Goal: Information Seeking & Learning: Learn about a topic

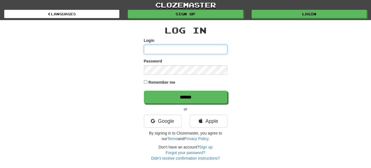
type input "**********"
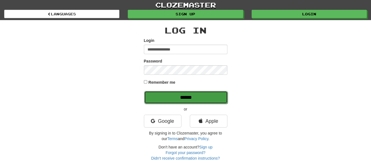
click at [178, 96] on input "******" at bounding box center [186, 97] width 84 height 13
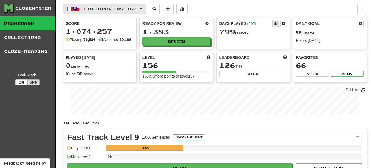
click at [146, 7] on button "Italiano / English" at bounding box center [104, 9] width 83 height 11
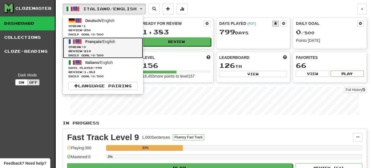
click at [98, 43] on span "Français" at bounding box center [93, 41] width 16 height 4
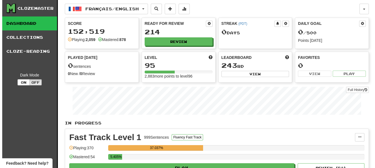
scroll to position [56, 0]
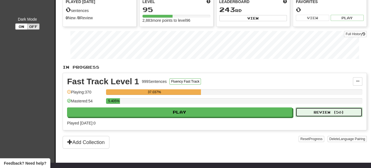
click at [324, 108] on button "Review ( 50 )" at bounding box center [329, 111] width 67 height 9
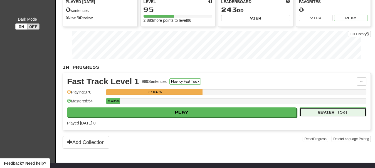
select select "**"
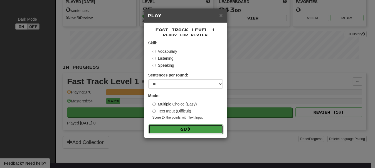
click at [205, 128] on button "Go" at bounding box center [186, 128] width 75 height 9
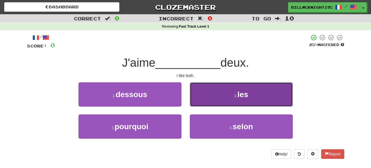
click at [244, 96] on span "les" at bounding box center [242, 94] width 11 height 9
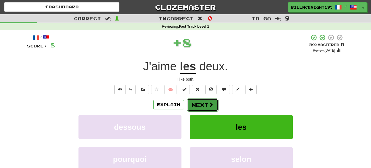
click at [207, 101] on button "Next" at bounding box center [202, 104] width 31 height 13
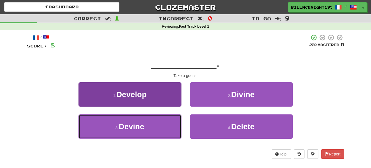
click at [150, 128] on button "3 . Devine" at bounding box center [130, 126] width 103 height 24
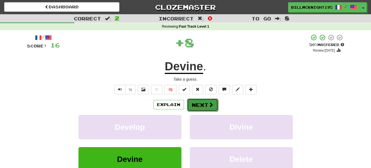
click at [205, 103] on button "Next" at bounding box center [202, 104] width 31 height 13
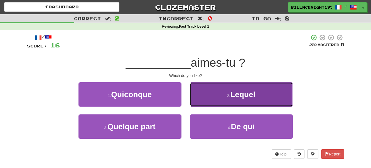
click at [246, 97] on span "Lequel" at bounding box center [242, 94] width 25 height 9
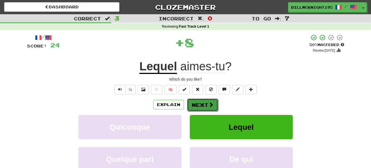
click at [201, 106] on button "Next" at bounding box center [202, 104] width 31 height 13
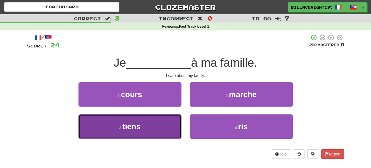
click at [151, 125] on button "3 . tiens" at bounding box center [130, 126] width 103 height 24
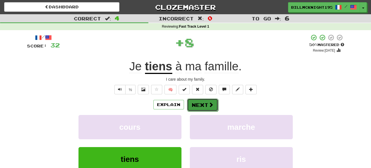
click at [200, 107] on button "Next" at bounding box center [202, 104] width 31 height 13
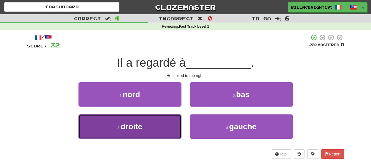
click at [146, 126] on button "3 . droite" at bounding box center [130, 126] width 103 height 24
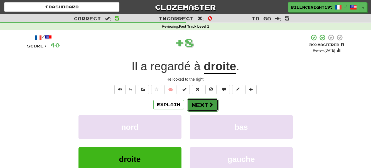
click at [200, 103] on button "Next" at bounding box center [202, 104] width 31 height 13
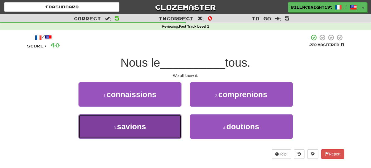
click at [160, 124] on button "3 . savions" at bounding box center [130, 126] width 103 height 24
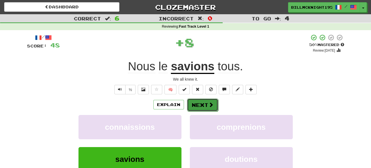
click at [198, 106] on button "Next" at bounding box center [202, 104] width 31 height 13
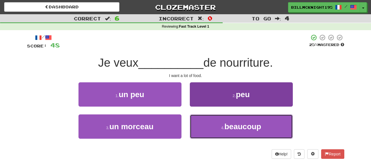
drag, startPoint x: 242, startPoint y: 129, endPoint x: 237, endPoint y: 127, distance: 4.4
click at [240, 128] on span "beaucoup" at bounding box center [242, 126] width 37 height 9
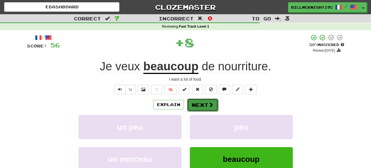
click at [198, 104] on button "Next" at bounding box center [202, 104] width 31 height 13
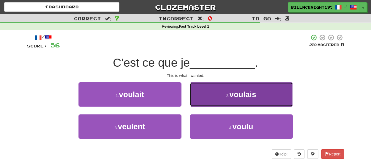
click at [225, 98] on button "2 . voulais" at bounding box center [241, 94] width 103 height 24
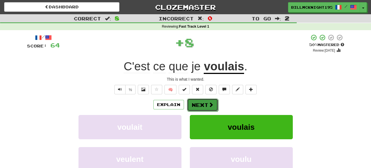
click at [201, 101] on button "Next" at bounding box center [202, 104] width 31 height 13
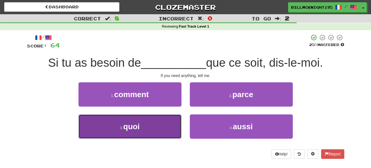
click at [150, 125] on button "3 . quoi" at bounding box center [130, 126] width 103 height 24
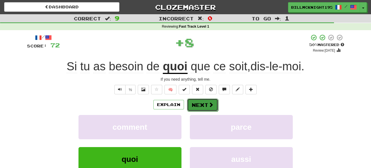
click at [193, 106] on button "Next" at bounding box center [202, 104] width 31 height 13
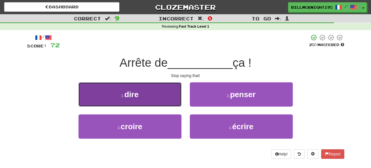
click at [147, 100] on button "1 . dire" at bounding box center [130, 94] width 103 height 24
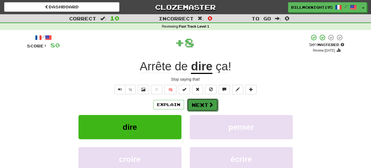
click at [204, 104] on button "Next" at bounding box center [202, 104] width 31 height 13
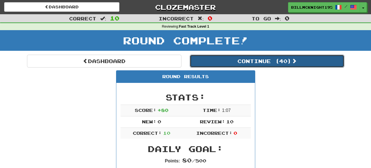
click at [256, 65] on button "Continue ( 40 )" at bounding box center [267, 61] width 155 height 13
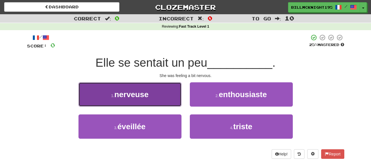
click at [151, 98] on button "1 . nerveuse" at bounding box center [130, 94] width 103 height 24
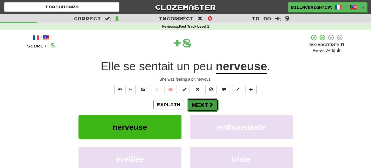
click at [204, 103] on button "Next" at bounding box center [202, 104] width 31 height 13
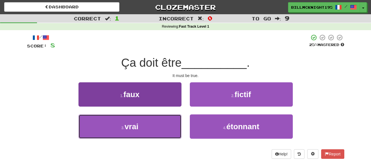
click at [148, 121] on button "3 . vrai" at bounding box center [130, 126] width 103 height 24
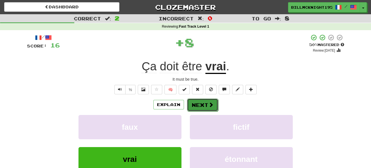
click at [201, 103] on button "Next" at bounding box center [202, 104] width 31 height 13
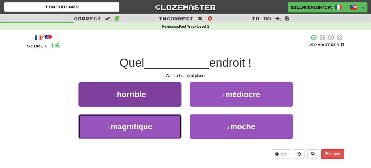
click at [155, 126] on button "3 . magnifique" at bounding box center [130, 126] width 103 height 24
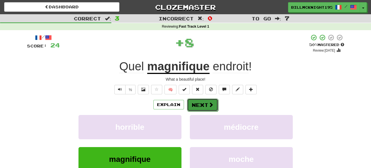
click at [203, 103] on button "Next" at bounding box center [202, 104] width 31 height 13
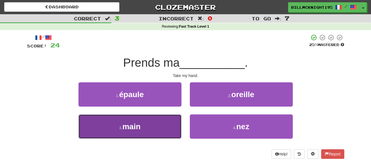
click at [138, 125] on span "main" at bounding box center [132, 126] width 18 height 9
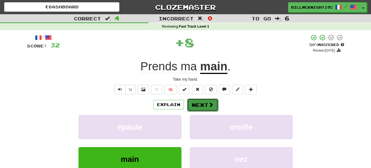
click at [199, 105] on button "Next" at bounding box center [202, 104] width 31 height 13
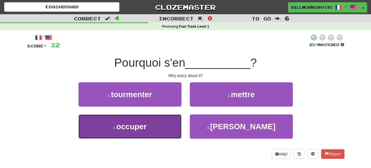
click at [151, 124] on button "3 . occuper" at bounding box center [130, 126] width 103 height 24
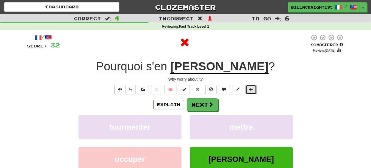
click at [249, 89] on span at bounding box center [251, 89] width 4 height 4
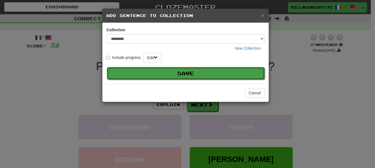
click at [187, 72] on button "Save" at bounding box center [186, 73] width 158 height 13
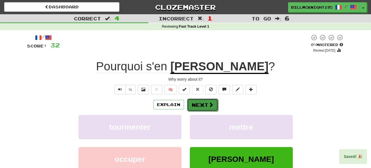
click at [200, 104] on button "Next" at bounding box center [202, 104] width 31 height 13
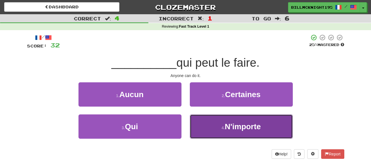
click at [227, 128] on span "N'importe" at bounding box center [243, 126] width 36 height 9
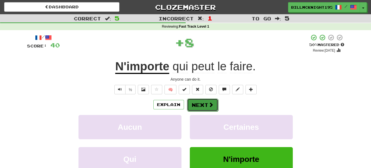
click at [202, 105] on button "Next" at bounding box center [202, 104] width 31 height 13
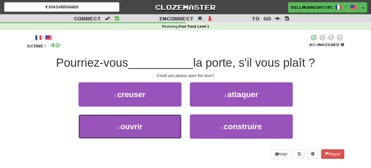
drag, startPoint x: 153, startPoint y: 128, endPoint x: 188, endPoint y: 120, distance: 35.2
click at [155, 128] on button "3 . ouvrir" at bounding box center [130, 126] width 103 height 24
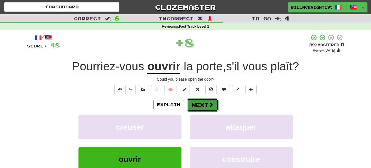
click at [202, 104] on button "Next" at bounding box center [202, 104] width 31 height 13
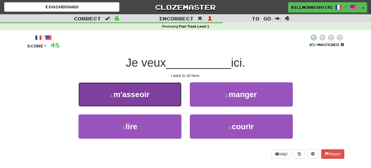
click at [161, 96] on button "1 . m'asseoir" at bounding box center [130, 94] width 103 height 24
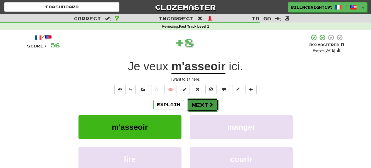
click at [203, 105] on button "Next" at bounding box center [202, 104] width 31 height 13
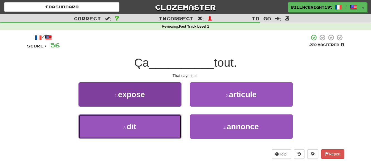
drag, startPoint x: 155, startPoint y: 124, endPoint x: 160, endPoint y: 122, distance: 5.1
click at [156, 124] on button "3 . dit" at bounding box center [130, 126] width 103 height 24
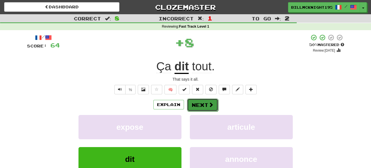
click at [200, 104] on button "Next" at bounding box center [202, 104] width 31 height 13
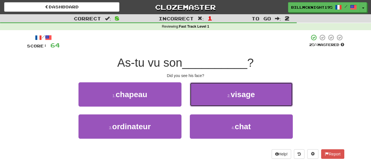
drag, startPoint x: 228, startPoint y: 97, endPoint x: 203, endPoint y: 97, distance: 25.1
click at [224, 97] on button "2 . visage" at bounding box center [241, 94] width 103 height 24
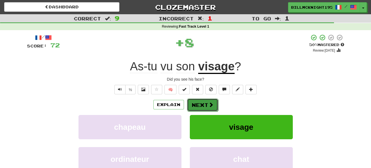
click at [203, 104] on button "Next" at bounding box center [202, 104] width 31 height 13
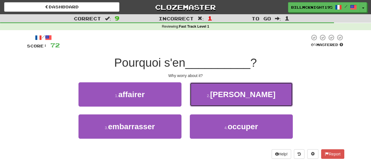
drag, startPoint x: 234, startPoint y: 95, endPoint x: 186, endPoint y: 96, distance: 47.9
click at [232, 95] on span "soucier" at bounding box center [242, 94] width 65 height 9
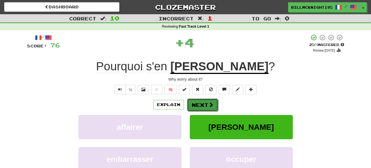
click at [197, 103] on button "Next" at bounding box center [202, 104] width 31 height 13
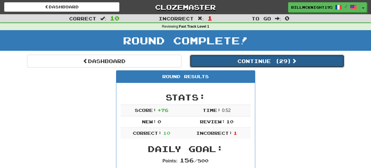
drag, startPoint x: 251, startPoint y: 60, endPoint x: 243, endPoint y: 63, distance: 8.0
click at [249, 62] on button "Continue ( 29 )" at bounding box center [267, 61] width 155 height 13
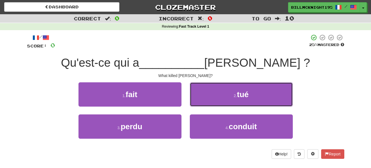
click at [235, 96] on small "2 ." at bounding box center [235, 95] width 3 height 4
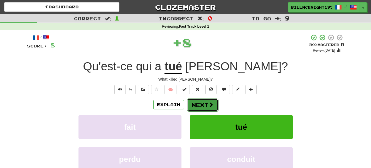
click at [207, 104] on button "Next" at bounding box center [202, 104] width 31 height 13
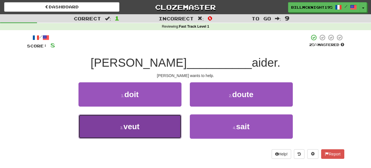
click at [151, 126] on button "3 . veut" at bounding box center [130, 126] width 103 height 24
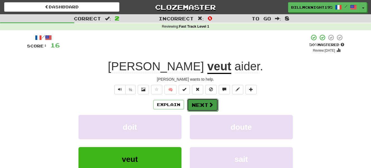
click at [206, 101] on button "Next" at bounding box center [202, 104] width 31 height 13
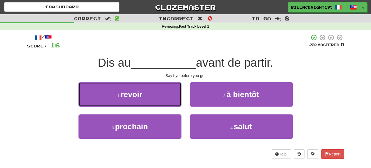
click at [158, 94] on button "1 . revoir" at bounding box center [130, 94] width 103 height 24
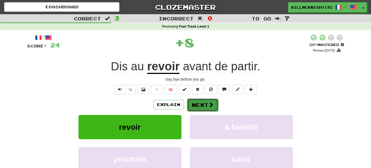
click at [199, 102] on button "Next" at bounding box center [202, 104] width 31 height 13
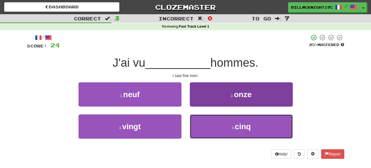
drag, startPoint x: 227, startPoint y: 121, endPoint x: 224, endPoint y: 117, distance: 5.0
click at [227, 122] on button "4 . cinq" at bounding box center [241, 126] width 103 height 24
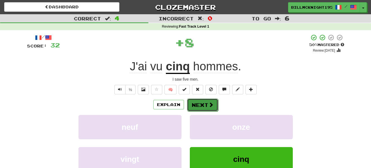
click at [200, 105] on button "Next" at bounding box center [202, 104] width 31 height 13
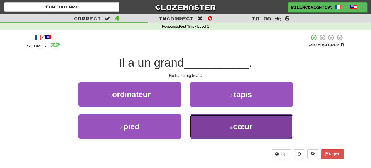
click at [220, 121] on button "4 . cœur" at bounding box center [241, 126] width 103 height 24
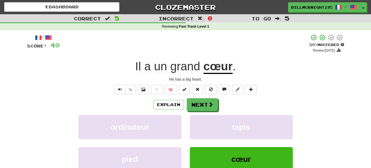
click at [191, 79] on div "He has a big heart." at bounding box center [185, 79] width 317 height 6
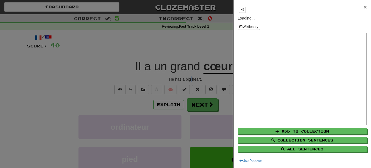
click at [364, 6] on span "×" at bounding box center [365, 7] width 3 height 6
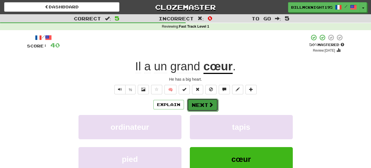
click at [201, 101] on button "Next" at bounding box center [202, 104] width 31 height 13
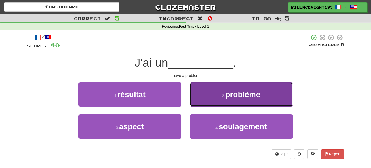
click at [235, 102] on button "2 . problème" at bounding box center [241, 94] width 103 height 24
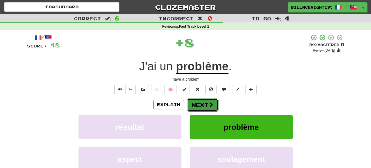
click at [202, 106] on button "Next" at bounding box center [202, 104] width 31 height 13
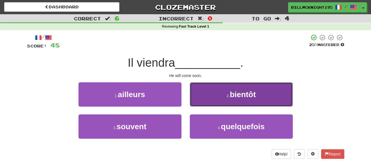
click at [234, 99] on button "2 . bientôt" at bounding box center [241, 94] width 103 height 24
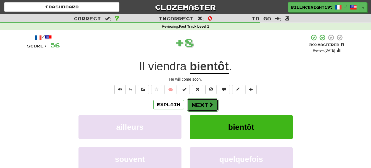
click at [199, 102] on button "Next" at bounding box center [202, 104] width 31 height 13
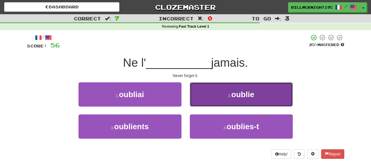
click at [243, 96] on span "oublie" at bounding box center [242, 94] width 23 height 9
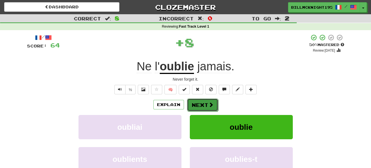
click at [203, 105] on button "Next" at bounding box center [202, 104] width 31 height 13
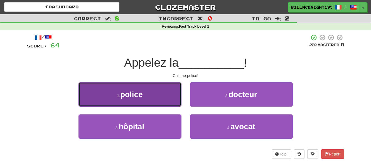
click at [147, 99] on button "1 . police" at bounding box center [130, 94] width 103 height 24
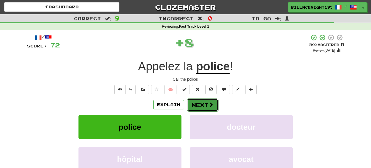
click at [207, 103] on button "Next" at bounding box center [202, 104] width 31 height 13
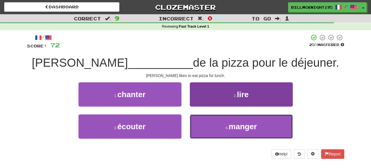
drag, startPoint x: 242, startPoint y: 125, endPoint x: 214, endPoint y: 124, distance: 28.1
click at [241, 125] on span "manger" at bounding box center [243, 126] width 28 height 9
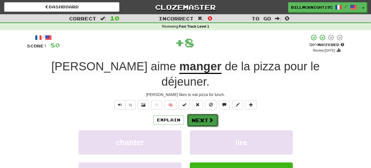
click at [203, 114] on button "Next" at bounding box center [202, 120] width 31 height 13
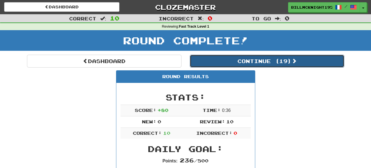
click at [255, 61] on button "Continue ( 19 )" at bounding box center [267, 61] width 155 height 13
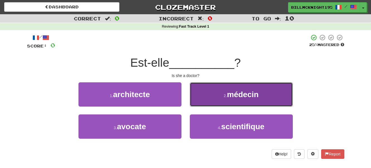
click at [225, 99] on button "2 . médecin" at bounding box center [241, 94] width 103 height 24
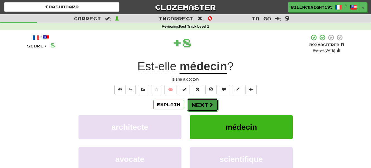
click at [209, 103] on span at bounding box center [211, 104] width 5 height 5
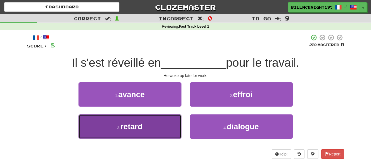
click at [150, 127] on button "3 . retard" at bounding box center [130, 126] width 103 height 24
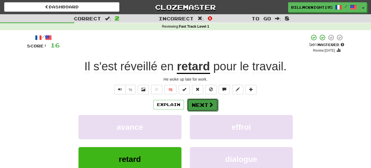
click at [202, 103] on button "Next" at bounding box center [202, 104] width 31 height 13
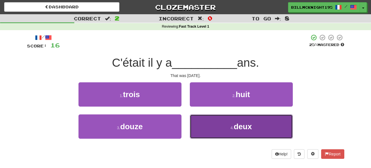
click at [222, 130] on button "4 . deux" at bounding box center [241, 126] width 103 height 24
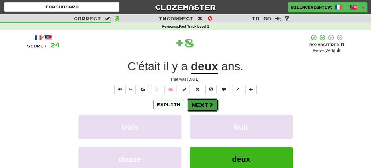
click at [205, 104] on button "Next" at bounding box center [202, 104] width 31 height 13
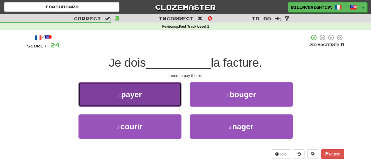
click at [155, 98] on button "1 . payer" at bounding box center [130, 94] width 103 height 24
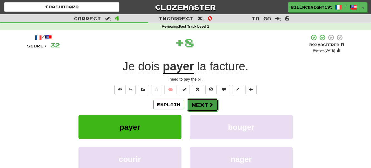
click at [212, 104] on span at bounding box center [211, 104] width 5 height 5
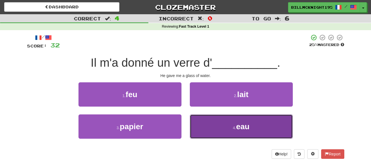
click at [225, 129] on button "4 . eau" at bounding box center [241, 126] width 103 height 24
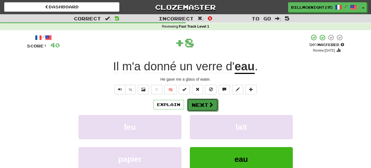
click at [205, 105] on button "Next" at bounding box center [202, 104] width 31 height 13
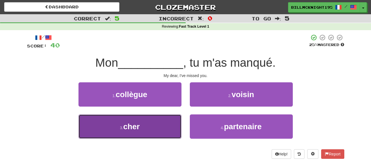
click at [153, 126] on button "3 . cher" at bounding box center [130, 126] width 103 height 24
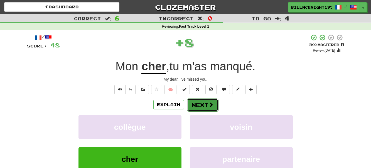
click at [199, 104] on button "Next" at bounding box center [202, 104] width 31 height 13
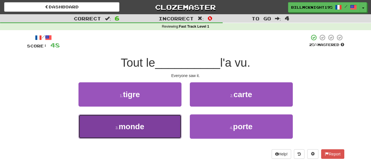
click at [154, 123] on button "3 . monde" at bounding box center [130, 126] width 103 height 24
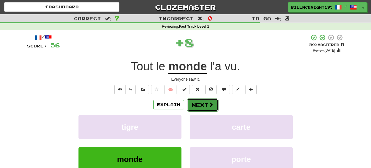
click at [203, 105] on button "Next" at bounding box center [202, 104] width 31 height 13
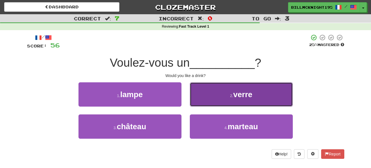
click at [228, 100] on button "2 . verre" at bounding box center [241, 94] width 103 height 24
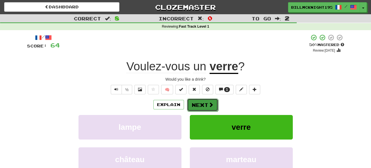
click at [206, 105] on button "Next" at bounding box center [202, 104] width 31 height 13
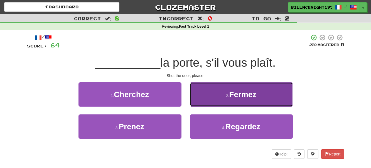
click at [223, 102] on button "2 . Fermez" at bounding box center [241, 94] width 103 height 24
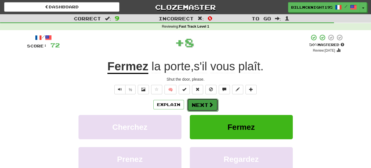
click at [201, 101] on button "Next" at bounding box center [202, 104] width 31 height 13
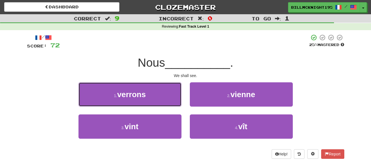
click at [151, 96] on button "1 . verrons" at bounding box center [130, 94] width 103 height 24
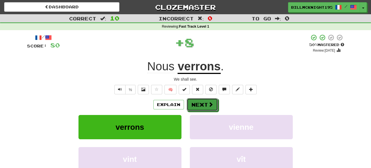
click at [196, 103] on button "Next" at bounding box center [202, 104] width 31 height 13
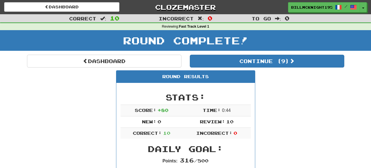
click at [254, 54] on div "Round Complete!" at bounding box center [185, 42] width 371 height 25
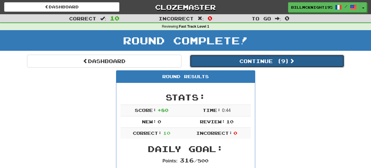
click at [256, 58] on button "Continue ( 9 )" at bounding box center [267, 61] width 155 height 13
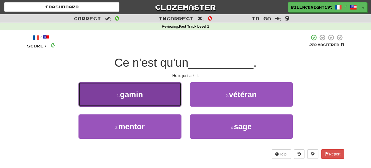
click at [158, 96] on button "1 . gamin" at bounding box center [130, 94] width 103 height 24
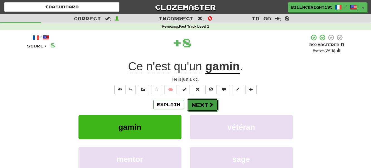
click at [199, 105] on button "Next" at bounding box center [202, 104] width 31 height 13
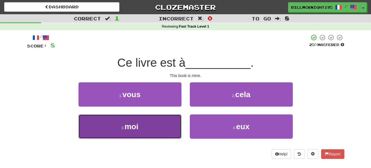
click at [146, 128] on button "3 . moi" at bounding box center [130, 126] width 103 height 24
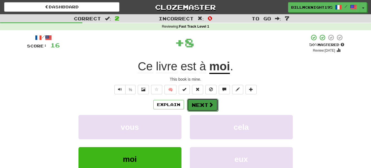
click at [194, 106] on button "Next" at bounding box center [202, 104] width 31 height 13
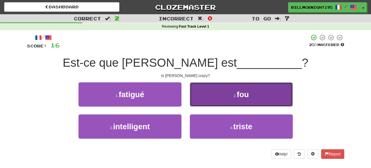
click at [235, 101] on button "2 . fou" at bounding box center [241, 94] width 103 height 24
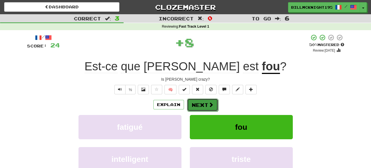
click at [199, 104] on button "Next" at bounding box center [202, 104] width 31 height 13
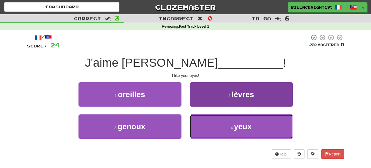
click at [219, 131] on button "4 . yeux" at bounding box center [241, 126] width 103 height 24
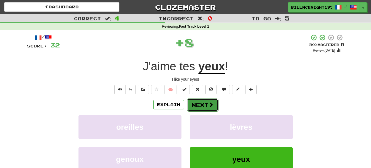
click at [197, 104] on button "Next" at bounding box center [202, 104] width 31 height 13
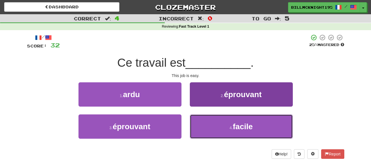
click at [213, 119] on button "4 . facile" at bounding box center [241, 126] width 103 height 24
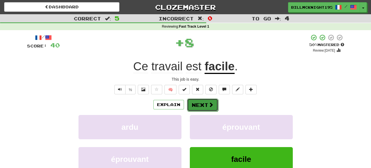
click at [204, 106] on button "Next" at bounding box center [202, 104] width 31 height 13
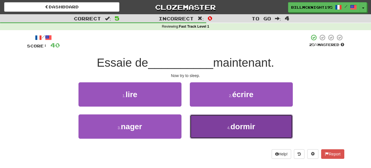
click at [217, 128] on button "4 . dormir" at bounding box center [241, 126] width 103 height 24
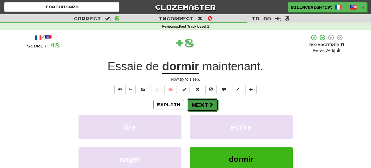
click at [202, 109] on button "Next" at bounding box center [202, 104] width 31 height 13
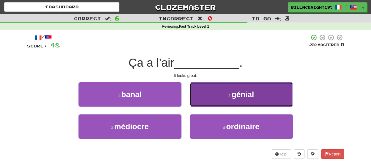
click at [232, 100] on button "2 . génial" at bounding box center [241, 94] width 103 height 24
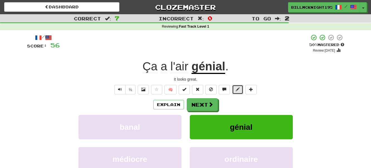
click at [235, 91] on button at bounding box center [237, 89] width 11 height 9
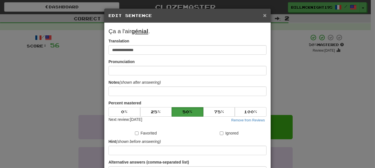
click at [263, 14] on span "×" at bounding box center [264, 15] width 3 height 6
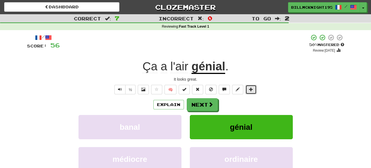
click at [252, 88] on span at bounding box center [251, 89] width 4 height 4
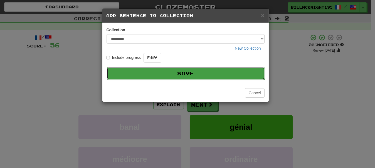
click at [203, 74] on button "Save" at bounding box center [186, 73] width 158 height 13
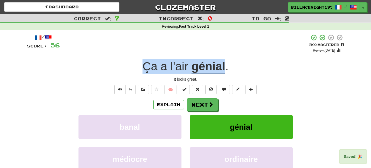
drag, startPoint x: 227, startPoint y: 65, endPoint x: 115, endPoint y: 68, distance: 112.0
click at [115, 68] on div "Ça a l'air génial ." at bounding box center [185, 66] width 317 height 15
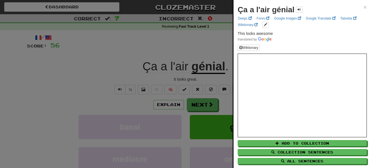
click at [129, 82] on div at bounding box center [185, 84] width 371 height 168
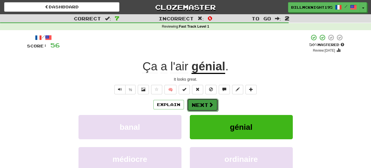
click at [209, 104] on span at bounding box center [211, 104] width 5 height 5
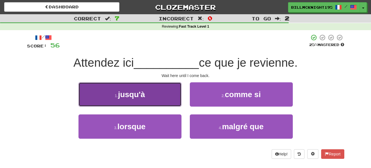
click at [158, 97] on button "1 . jusqu'à" at bounding box center [130, 94] width 103 height 24
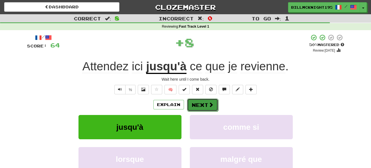
click at [202, 104] on button "Next" at bounding box center [202, 104] width 31 height 13
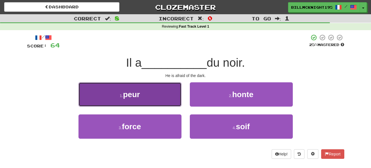
click at [150, 94] on button "1 . peur" at bounding box center [130, 94] width 103 height 24
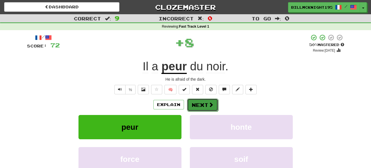
click at [205, 105] on button "Next" at bounding box center [202, 104] width 31 height 13
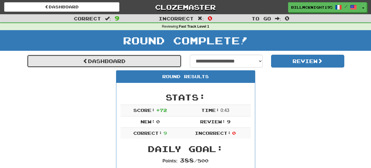
click at [110, 62] on link "Dashboard" at bounding box center [104, 61] width 155 height 13
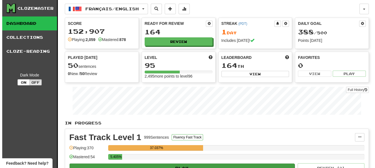
scroll to position [28, 0]
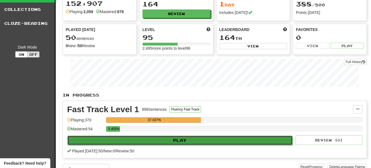
click at [173, 139] on button "Play" at bounding box center [179, 139] width 225 height 9
select select "**"
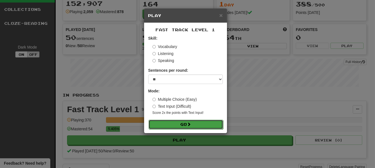
click at [194, 121] on button "Go" at bounding box center [186, 123] width 75 height 9
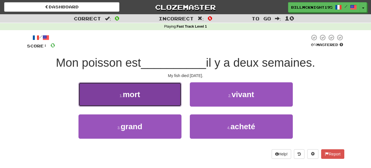
click at [141, 94] on button "1 . mort" at bounding box center [130, 94] width 103 height 24
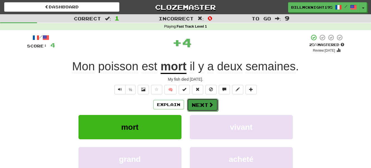
click at [203, 105] on button "Next" at bounding box center [202, 104] width 31 height 13
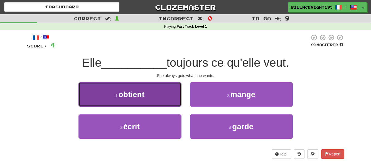
click at [157, 97] on button "1 . obtient" at bounding box center [130, 94] width 103 height 24
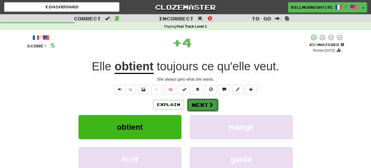
click at [204, 104] on button "Next" at bounding box center [202, 104] width 31 height 13
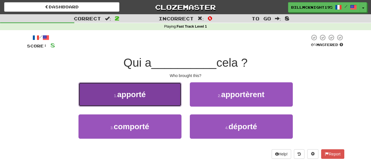
click at [156, 95] on button "1 . apporté" at bounding box center [130, 94] width 103 height 24
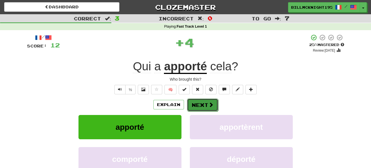
click at [207, 106] on button "Next" at bounding box center [202, 104] width 31 height 13
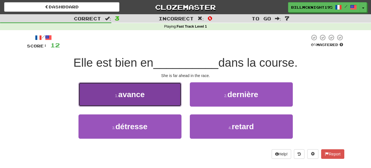
click at [158, 98] on button "1 . avance" at bounding box center [130, 94] width 103 height 24
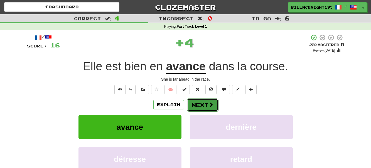
click at [199, 105] on button "Next" at bounding box center [202, 104] width 31 height 13
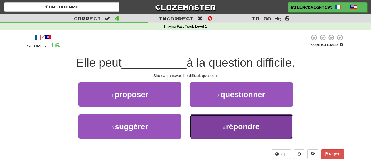
click at [231, 127] on span "répondre" at bounding box center [243, 126] width 34 height 9
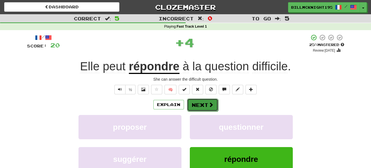
click at [198, 103] on button "Next" at bounding box center [202, 104] width 31 height 13
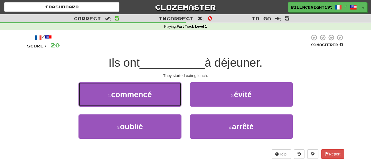
click at [164, 94] on button "1 . commencé" at bounding box center [130, 94] width 103 height 24
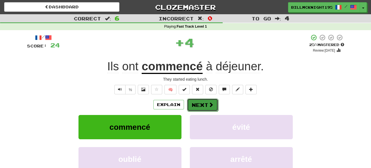
click at [199, 102] on button "Next" at bounding box center [202, 104] width 31 height 13
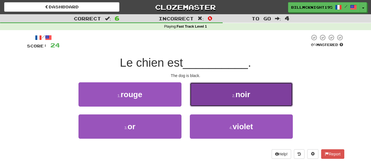
click at [239, 102] on button "2 . noir" at bounding box center [241, 94] width 103 height 24
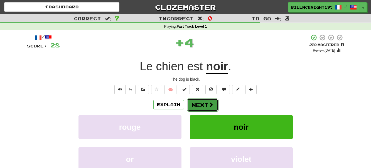
click at [205, 105] on button "Next" at bounding box center [202, 104] width 31 height 13
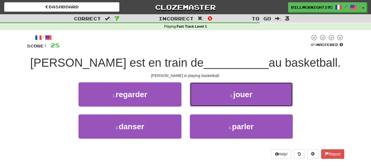
drag, startPoint x: 247, startPoint y: 95, endPoint x: 185, endPoint y: 96, distance: 62.1
click at [244, 95] on span "jouer" at bounding box center [242, 94] width 19 height 9
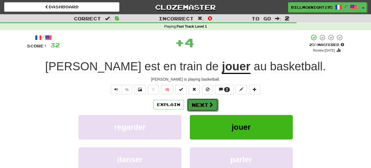
click at [201, 104] on button "Next" at bounding box center [202, 104] width 31 height 13
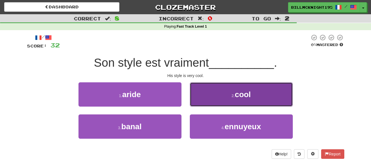
click at [225, 98] on button "2 . cool" at bounding box center [241, 94] width 103 height 24
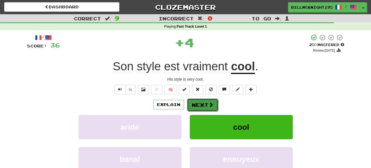
click at [202, 104] on button "Next" at bounding box center [202, 104] width 31 height 13
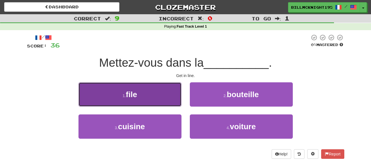
click at [143, 99] on button "1 . file" at bounding box center [130, 94] width 103 height 24
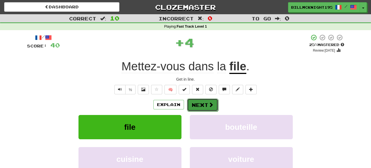
click at [203, 105] on button "Next" at bounding box center [202, 104] width 31 height 13
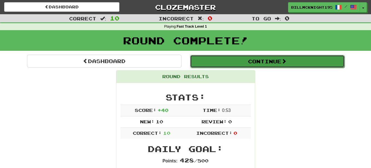
click at [234, 65] on button "Continue" at bounding box center [267, 61] width 155 height 13
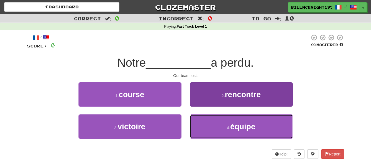
drag, startPoint x: 221, startPoint y: 128, endPoint x: 213, endPoint y: 128, distance: 7.8
click at [220, 128] on button "4 . équipe" at bounding box center [241, 126] width 103 height 24
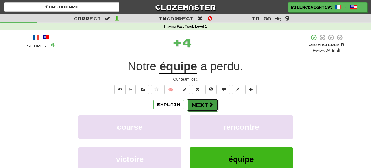
click at [204, 106] on button "Next" at bounding box center [202, 104] width 31 height 13
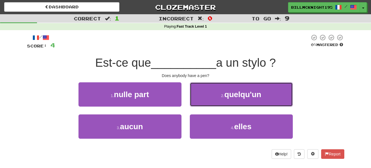
drag, startPoint x: 226, startPoint y: 95, endPoint x: 207, endPoint y: 97, distance: 18.8
click at [223, 95] on button "2 . quelqu'un" at bounding box center [241, 94] width 103 height 24
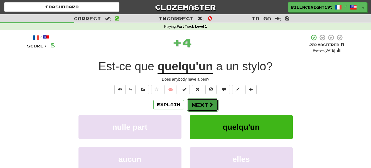
click at [201, 104] on button "Next" at bounding box center [202, 104] width 31 height 13
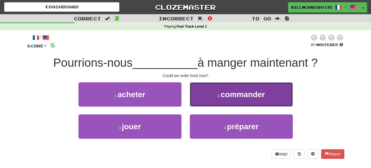
click at [241, 94] on span "commander" at bounding box center [243, 94] width 44 height 9
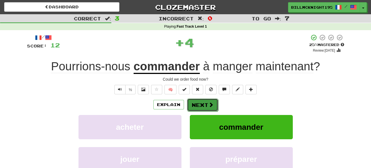
click at [205, 106] on button "Next" at bounding box center [202, 104] width 31 height 13
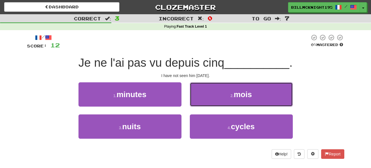
click at [222, 95] on button "2 . mois" at bounding box center [241, 94] width 103 height 24
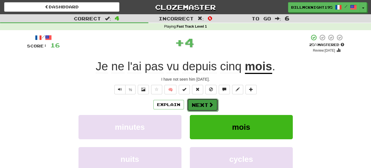
click at [202, 103] on button "Next" at bounding box center [202, 104] width 31 height 13
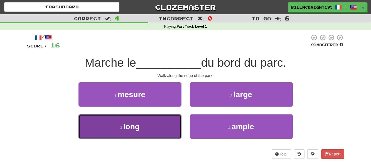
click at [158, 127] on button "3 . long" at bounding box center [130, 126] width 103 height 24
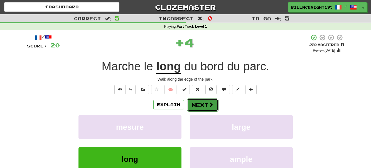
click at [199, 103] on button "Next" at bounding box center [202, 104] width 31 height 13
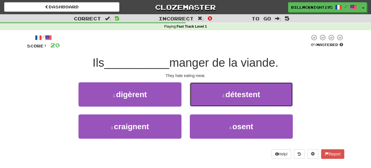
drag, startPoint x: 234, startPoint y: 97, endPoint x: 216, endPoint y: 97, distance: 17.8
click at [234, 97] on span "détestent" at bounding box center [243, 94] width 35 height 9
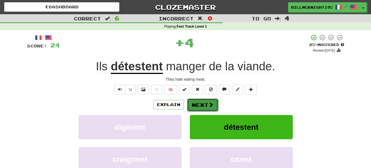
click at [204, 104] on button "Next" at bounding box center [202, 104] width 31 height 13
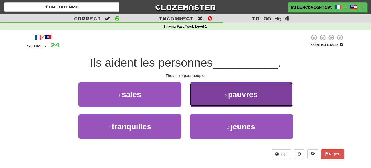
click at [239, 91] on span "pauvres" at bounding box center [243, 94] width 30 height 9
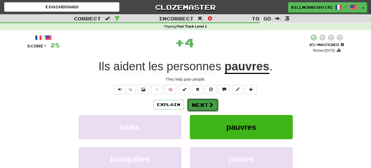
click at [199, 103] on button "Next" at bounding box center [202, 104] width 31 height 13
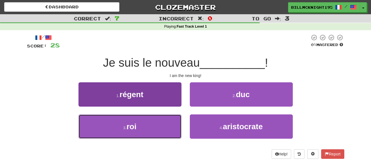
drag, startPoint x: 145, startPoint y: 128, endPoint x: 161, endPoint y: 130, distance: 16.3
click at [146, 129] on button "3 . roi" at bounding box center [130, 126] width 103 height 24
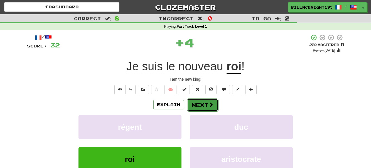
click at [201, 107] on button "Next" at bounding box center [202, 104] width 31 height 13
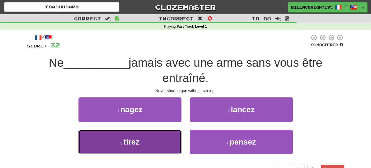
click at [156, 143] on button "3 . tirez" at bounding box center [130, 141] width 103 height 24
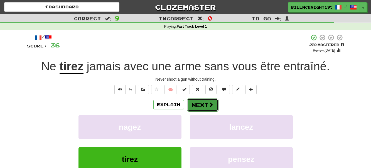
click at [201, 103] on button "Next" at bounding box center [202, 104] width 31 height 13
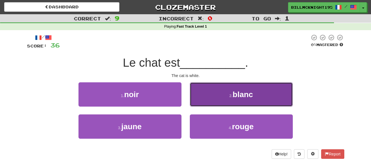
click at [218, 96] on button "2 . blanc" at bounding box center [241, 94] width 103 height 24
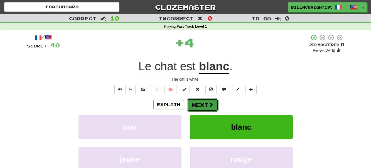
click at [198, 103] on button "Next" at bounding box center [202, 104] width 31 height 13
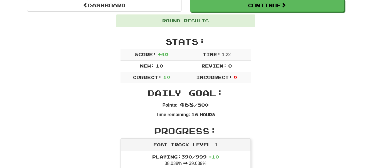
scroll to position [28, 0]
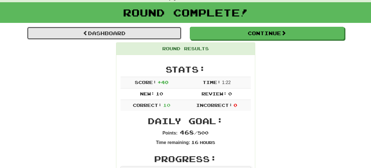
click at [112, 32] on link "Dashboard" at bounding box center [104, 33] width 155 height 13
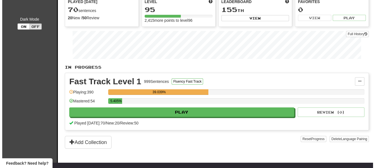
scroll to position [56, 0]
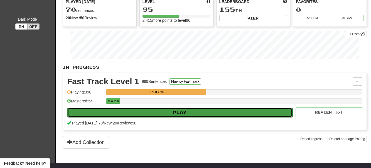
click at [178, 112] on button "Play" at bounding box center [179, 111] width 225 height 9
select select "**"
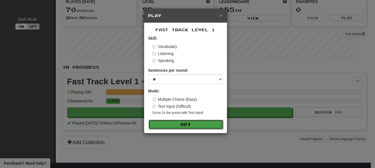
click at [183, 124] on button "Go" at bounding box center [186, 123] width 75 height 9
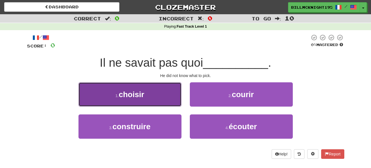
click at [156, 100] on button "1 . choisir" at bounding box center [130, 94] width 103 height 24
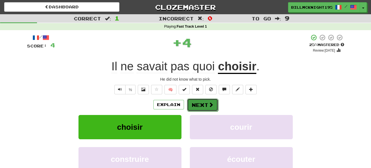
click at [201, 105] on button "Next" at bounding box center [202, 104] width 31 height 13
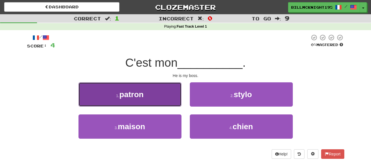
click at [162, 99] on button "1 . patron" at bounding box center [130, 94] width 103 height 24
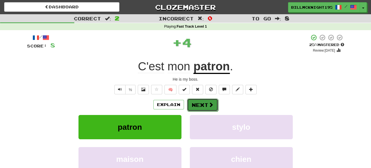
click at [202, 104] on button "Next" at bounding box center [202, 104] width 31 height 13
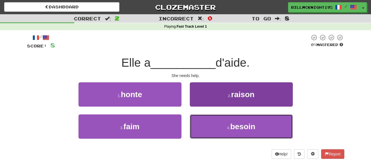
click at [244, 122] on span "besoin" at bounding box center [242, 126] width 25 height 9
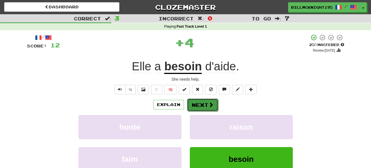
click at [209, 104] on span at bounding box center [211, 104] width 5 height 5
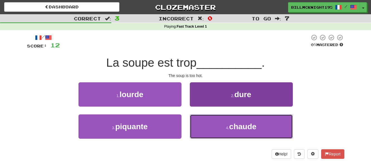
drag, startPoint x: 219, startPoint y: 127, endPoint x: 214, endPoint y: 122, distance: 7.3
click at [219, 128] on button "4 . chaude" at bounding box center [241, 126] width 103 height 24
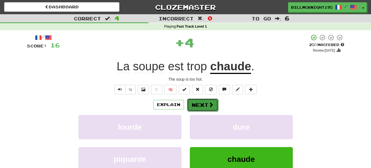
click at [200, 104] on button "Next" at bounding box center [202, 104] width 31 height 13
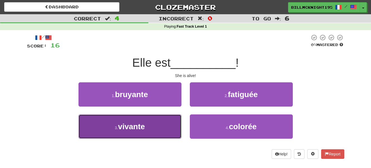
click at [160, 125] on button "3 . vivante" at bounding box center [130, 126] width 103 height 24
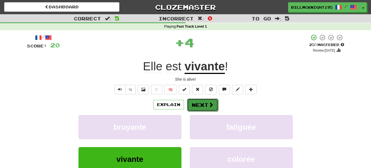
click at [199, 104] on button "Next" at bounding box center [202, 104] width 31 height 13
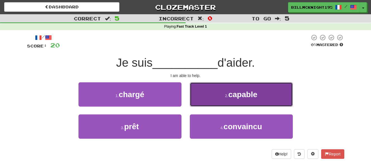
drag, startPoint x: 238, startPoint y: 99, endPoint x: 227, endPoint y: 99, distance: 11.7
click at [227, 99] on button "2 . capable" at bounding box center [241, 94] width 103 height 24
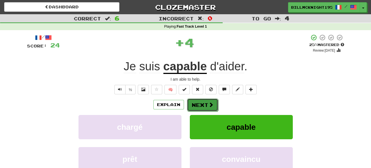
click at [202, 105] on button "Next" at bounding box center [202, 104] width 31 height 13
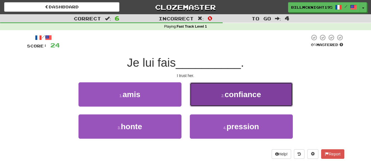
click at [229, 94] on span "confiance" at bounding box center [243, 94] width 36 height 9
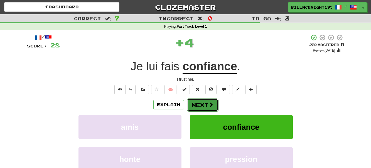
click at [195, 101] on button "Next" at bounding box center [202, 104] width 31 height 13
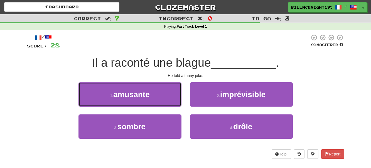
drag, startPoint x: 156, startPoint y: 94, endPoint x: 150, endPoint y: 92, distance: 7.3
click at [155, 94] on button "1 . amusante" at bounding box center [130, 94] width 103 height 24
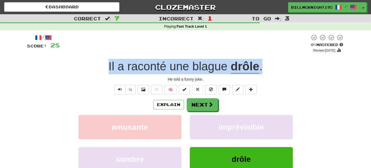
drag, startPoint x: 261, startPoint y: 66, endPoint x: 109, endPoint y: 63, distance: 152.6
click at [108, 62] on div "Il a raconté une blague drôle ." at bounding box center [185, 66] width 317 height 15
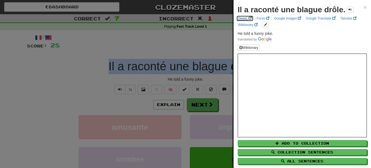
click at [244, 19] on link "DeepL" at bounding box center [244, 18] width 17 height 6
click at [364, 6] on span "×" at bounding box center [365, 7] width 3 height 6
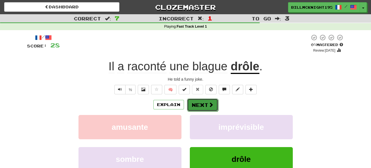
click at [200, 103] on button "Next" at bounding box center [202, 104] width 31 height 13
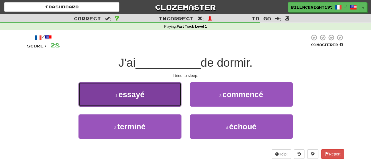
click at [139, 93] on span "essayé" at bounding box center [132, 94] width 26 height 9
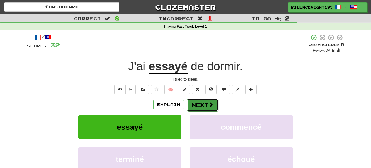
click at [202, 102] on button "Next" at bounding box center [202, 104] width 31 height 13
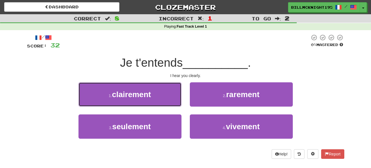
click at [148, 97] on span "clairement" at bounding box center [131, 94] width 39 height 9
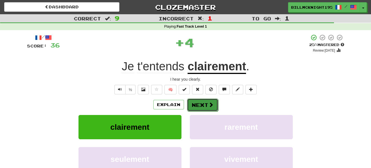
click at [194, 104] on button "Next" at bounding box center [202, 104] width 31 height 13
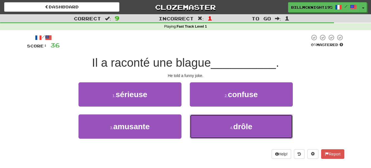
click at [211, 131] on button "4 . drôle" at bounding box center [241, 126] width 103 height 24
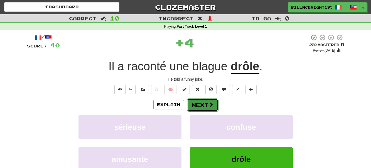
click at [194, 104] on button "Next" at bounding box center [202, 104] width 31 height 13
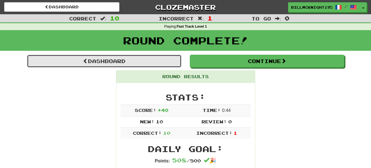
click at [137, 65] on link "Dashboard" at bounding box center [104, 61] width 155 height 13
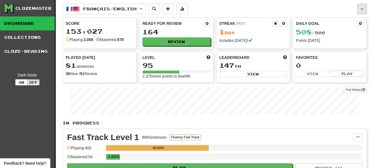
click at [361, 9] on button "button" at bounding box center [361, 9] width 9 height 11
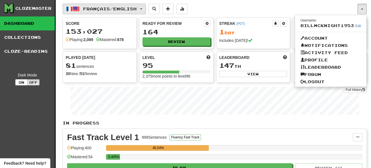
click at [142, 8] on span "button" at bounding box center [141, 8] width 2 height 1
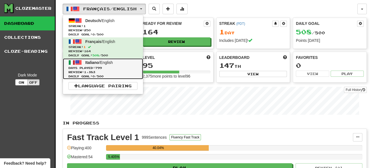
click at [101, 67] on span "799" at bounding box center [98, 67] width 7 height 3
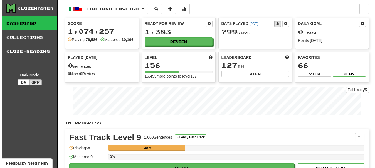
scroll to position [84, 0]
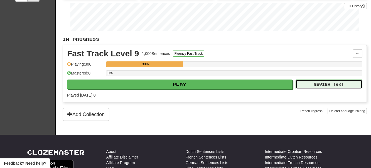
click at [332, 86] on button "Review ( 60 )" at bounding box center [329, 83] width 67 height 9
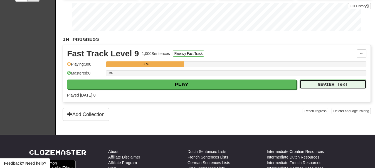
select select "**"
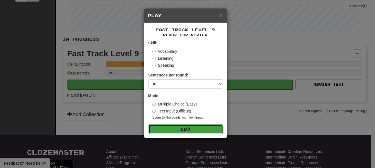
click at [187, 130] on button "Go" at bounding box center [186, 128] width 75 height 9
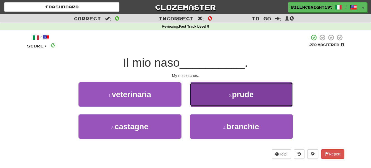
click at [254, 97] on span "prude" at bounding box center [243, 94] width 22 height 9
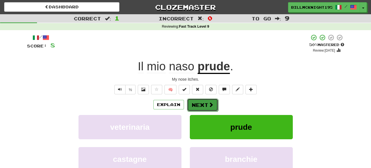
click at [205, 104] on button "Next" at bounding box center [202, 104] width 31 height 13
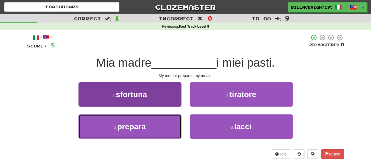
click at [142, 128] on span "prepara" at bounding box center [131, 126] width 29 height 9
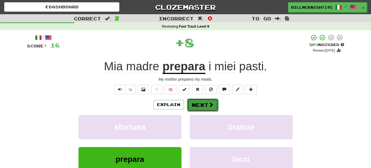
click at [200, 102] on button "Next" at bounding box center [202, 104] width 31 height 13
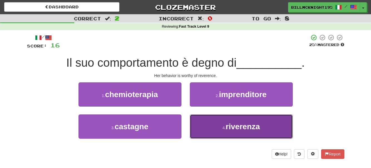
click at [256, 128] on span "riverenza" at bounding box center [243, 126] width 34 height 9
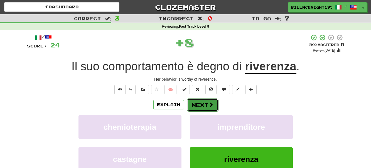
click at [201, 104] on button "Next" at bounding box center [202, 104] width 31 height 13
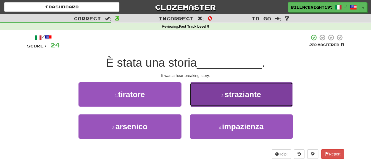
click at [234, 94] on span "straziante" at bounding box center [243, 94] width 36 height 9
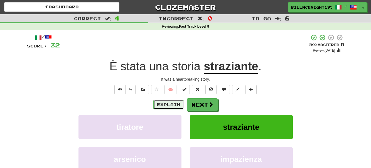
click at [164, 104] on button "Explain" at bounding box center [168, 104] width 31 height 9
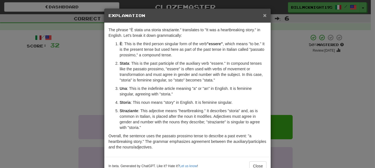
click at [263, 13] on span "×" at bounding box center [264, 15] width 3 height 6
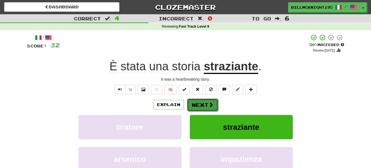
click at [202, 106] on button "Next" at bounding box center [202, 104] width 31 height 13
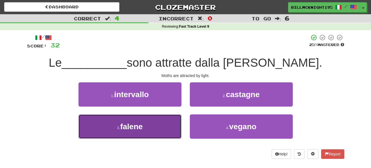
click at [149, 129] on button "3 . falene" at bounding box center [130, 126] width 103 height 24
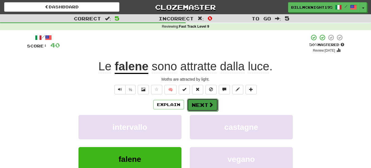
click at [200, 106] on button "Next" at bounding box center [202, 104] width 31 height 13
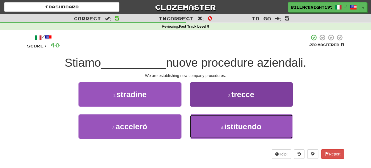
click at [253, 128] on span "istituendo" at bounding box center [242, 126] width 37 height 9
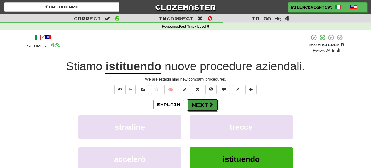
click at [212, 103] on span at bounding box center [211, 104] width 5 height 5
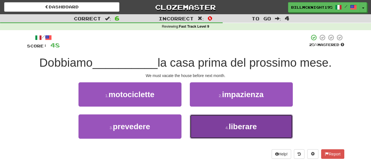
click at [236, 129] on span "liberare" at bounding box center [243, 126] width 28 height 9
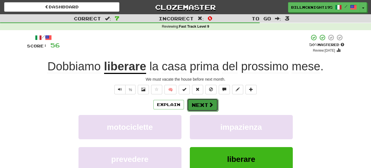
click at [206, 107] on button "Next" at bounding box center [202, 104] width 31 height 13
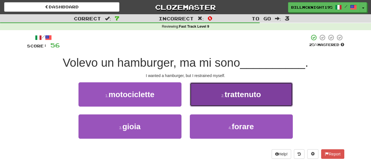
click at [240, 96] on span "trattenuto" at bounding box center [243, 94] width 36 height 9
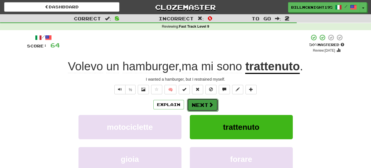
click at [202, 105] on button "Next" at bounding box center [202, 104] width 31 height 13
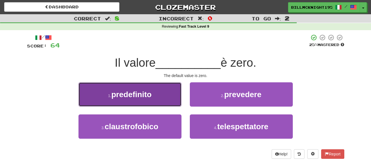
click at [166, 99] on button "1 . predefinito" at bounding box center [130, 94] width 103 height 24
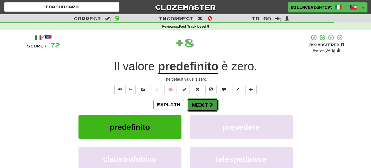
click at [200, 104] on button "Next" at bounding box center [202, 104] width 31 height 13
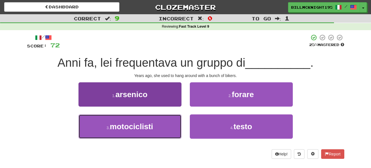
click at [161, 127] on button "3 . motociclisti" at bounding box center [130, 126] width 103 height 24
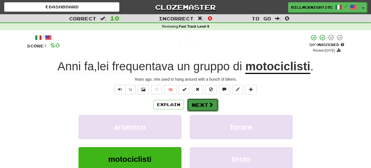
click at [202, 104] on button "Next" at bounding box center [202, 104] width 31 height 13
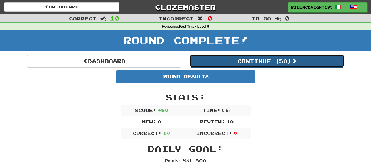
click at [255, 62] on button "Continue ( 50 )" at bounding box center [267, 61] width 155 height 13
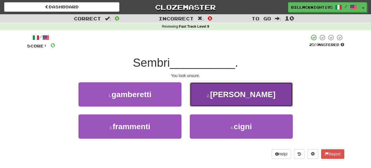
click at [228, 101] on button "2 . incerto" at bounding box center [241, 94] width 103 height 24
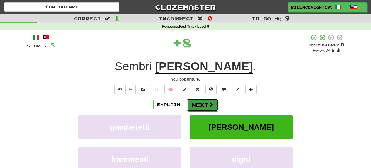
click at [205, 104] on button "Next" at bounding box center [202, 104] width 31 height 13
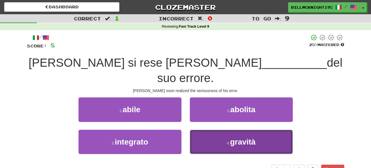
click at [239, 137] on span "gravità" at bounding box center [243, 141] width 26 height 9
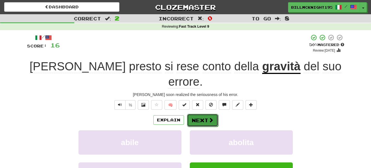
click at [203, 114] on button "Next" at bounding box center [202, 120] width 31 height 13
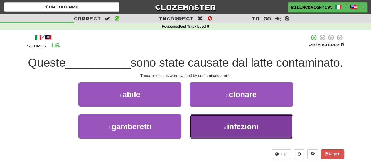
click at [230, 131] on span "infezioni" at bounding box center [243, 126] width 32 height 9
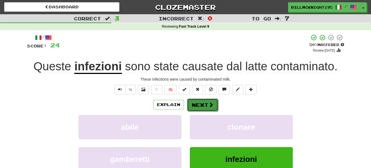
click at [201, 103] on button "Next" at bounding box center [202, 104] width 31 height 13
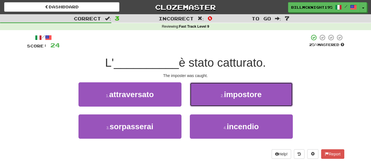
drag, startPoint x: 243, startPoint y: 95, endPoint x: 162, endPoint y: 96, distance: 80.7
click at [232, 96] on span "impostore" at bounding box center [243, 94] width 38 height 9
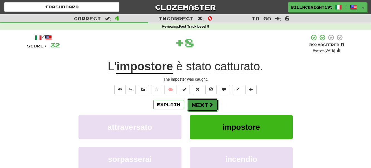
click at [203, 105] on button "Next" at bounding box center [202, 104] width 31 height 13
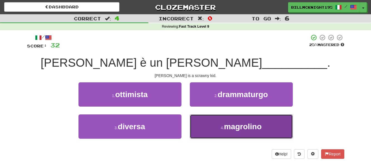
click at [217, 127] on button "4 . magrolino" at bounding box center [241, 126] width 103 height 24
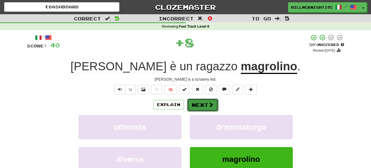
click at [199, 104] on button "Next" at bounding box center [202, 104] width 31 height 13
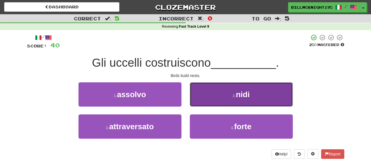
drag, startPoint x: 232, startPoint y: 102, endPoint x: 224, endPoint y: 102, distance: 8.9
click at [224, 102] on button "2 . nidi" at bounding box center [241, 94] width 103 height 24
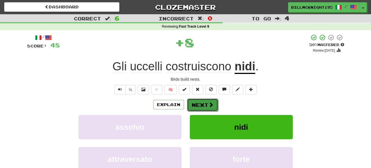
click at [200, 104] on button "Next" at bounding box center [202, 104] width 31 height 13
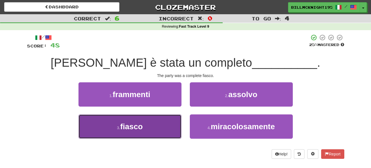
click at [161, 126] on button "3 . fiasco" at bounding box center [130, 126] width 103 height 24
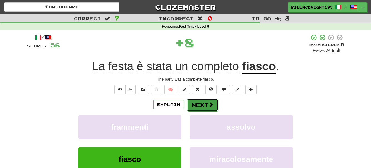
click at [203, 105] on button "Next" at bounding box center [202, 104] width 31 height 13
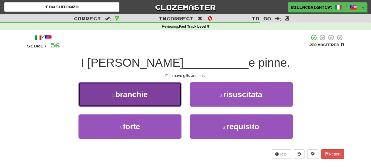
click at [152, 100] on button "1 . branchie" at bounding box center [130, 94] width 103 height 24
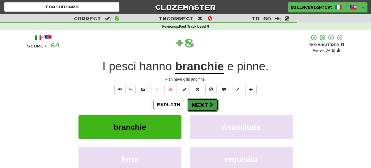
click at [201, 105] on button "Next" at bounding box center [202, 104] width 31 height 13
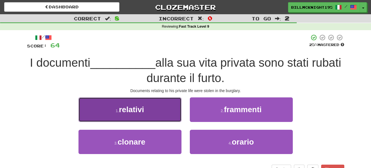
click at [157, 110] on button "1 . relativi" at bounding box center [130, 109] width 103 height 24
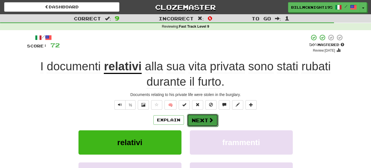
click at [202, 122] on button "Next" at bounding box center [202, 120] width 31 height 13
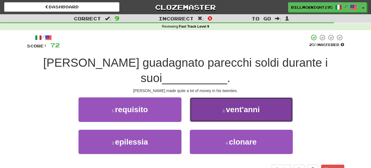
click at [234, 112] on span "vent'anni" at bounding box center [243, 109] width 34 height 9
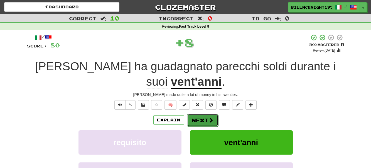
click at [209, 117] on span at bounding box center [211, 119] width 5 height 5
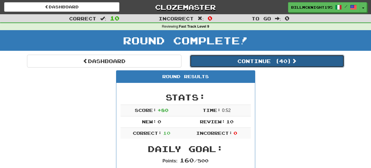
click at [255, 62] on button "Continue ( 40 )" at bounding box center [267, 61] width 155 height 13
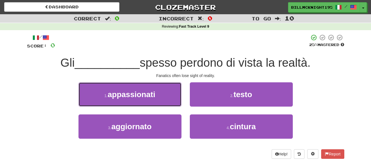
drag, startPoint x: 163, startPoint y: 96, endPoint x: 165, endPoint y: 97, distance: 3.0
click at [163, 97] on button "1 . appassionati" at bounding box center [130, 94] width 103 height 24
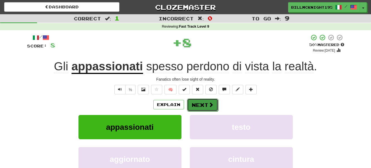
click at [205, 105] on button "Next" at bounding box center [202, 104] width 31 height 13
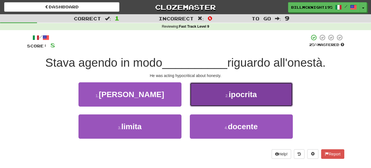
click at [244, 99] on button "2 . ipocrita" at bounding box center [241, 94] width 103 height 24
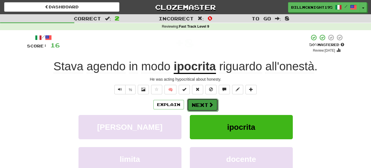
click at [205, 104] on button "Next" at bounding box center [202, 104] width 31 height 13
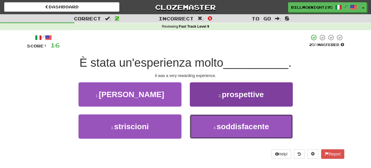
click at [236, 119] on button "4 . soddisfacente" at bounding box center [241, 126] width 103 height 24
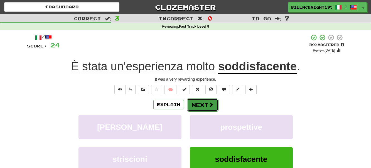
click at [207, 106] on button "Next" at bounding box center [202, 104] width 31 height 13
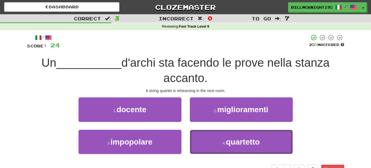
drag, startPoint x: 232, startPoint y: 144, endPoint x: 183, endPoint y: 131, distance: 50.8
click at [219, 143] on button "4 . quartetto" at bounding box center [241, 141] width 103 height 24
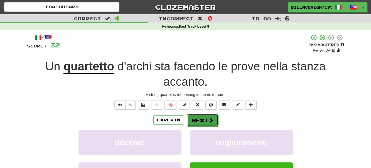
click at [203, 121] on button "Next" at bounding box center [202, 120] width 31 height 13
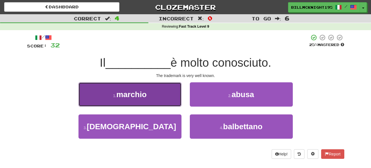
click at [155, 95] on button "1 . marchio" at bounding box center [130, 94] width 103 height 24
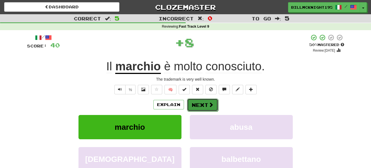
click at [206, 107] on button "Next" at bounding box center [202, 104] width 31 height 13
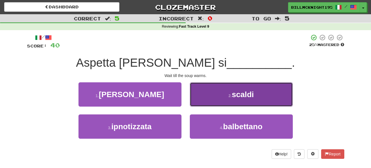
drag, startPoint x: 230, startPoint y: 100, endPoint x: 210, endPoint y: 102, distance: 19.6
click at [210, 102] on button "2 . scaldi" at bounding box center [241, 94] width 103 height 24
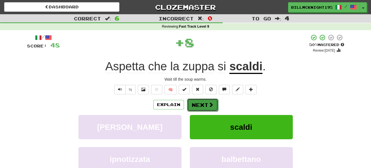
click at [202, 106] on button "Next" at bounding box center [202, 104] width 31 height 13
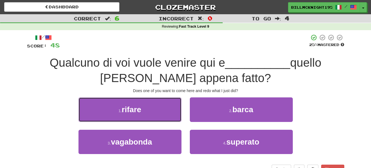
click at [153, 112] on button "1 . rifare" at bounding box center [130, 109] width 103 height 24
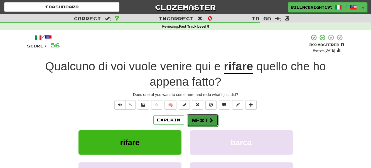
click at [204, 120] on button "Next" at bounding box center [202, 120] width 31 height 13
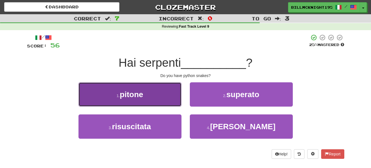
click at [150, 97] on button "1 . pitone" at bounding box center [130, 94] width 103 height 24
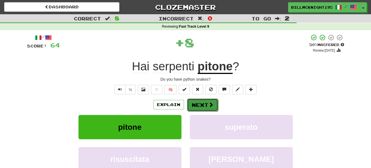
click at [203, 104] on button "Next" at bounding box center [202, 104] width 31 height 13
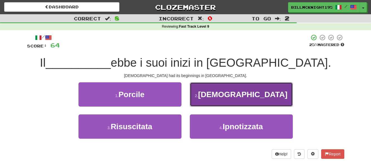
click at [251, 91] on span "Buddhismo" at bounding box center [242, 94] width 89 height 9
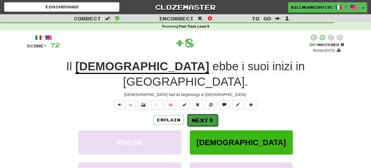
click at [199, 114] on button "Next" at bounding box center [202, 120] width 31 height 13
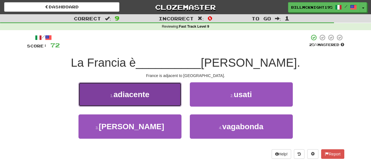
drag, startPoint x: 157, startPoint y: 94, endPoint x: 163, endPoint y: 94, distance: 5.8
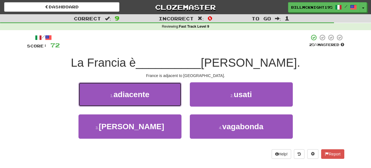
click at [157, 95] on button "1 . adiacente" at bounding box center [130, 94] width 103 height 24
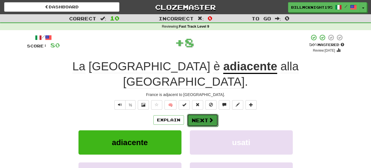
click at [201, 114] on button "Next" at bounding box center [202, 120] width 31 height 13
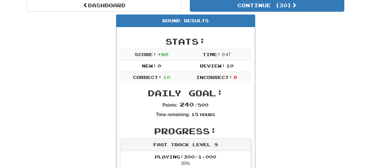
scroll to position [28, 0]
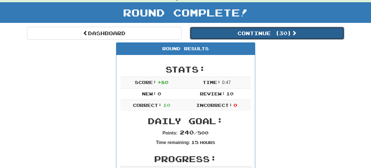
click at [242, 30] on button "Continue ( 30 )" at bounding box center [267, 33] width 155 height 13
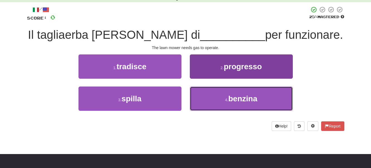
click at [210, 102] on button "4 . benzina" at bounding box center [241, 98] width 103 height 24
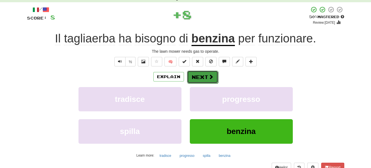
click at [212, 74] on span at bounding box center [211, 76] width 5 height 5
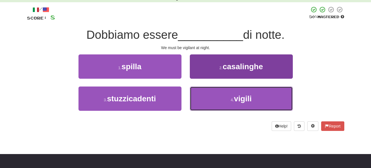
drag, startPoint x: 221, startPoint y: 98, endPoint x: 213, endPoint y: 98, distance: 8.4
click at [221, 99] on button "4 . vigili" at bounding box center [241, 98] width 103 height 24
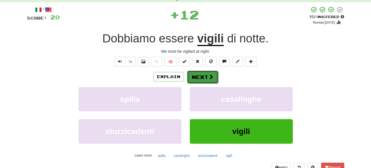
click at [200, 78] on button "Next" at bounding box center [202, 76] width 31 height 13
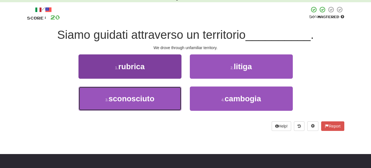
drag, startPoint x: 156, startPoint y: 99, endPoint x: 159, endPoint y: 98, distance: 3.0
click at [157, 99] on button "3 . sconosciuto" at bounding box center [130, 98] width 103 height 24
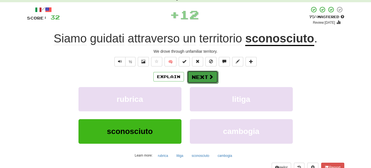
click at [203, 76] on button "Next" at bounding box center [202, 76] width 31 height 13
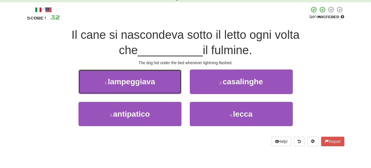
click at [161, 83] on button "1 . lampeggiava" at bounding box center [130, 81] width 103 height 24
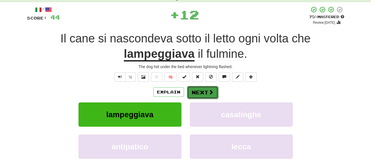
click at [198, 91] on button "Next" at bounding box center [202, 92] width 31 height 13
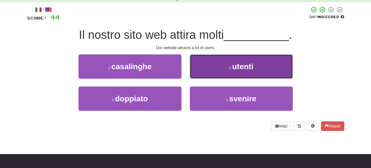
click at [233, 69] on span "utenti" at bounding box center [242, 66] width 21 height 9
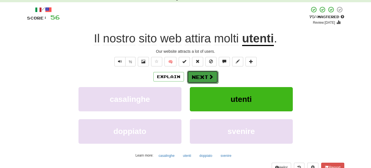
click at [205, 71] on button "Next" at bounding box center [202, 76] width 31 height 13
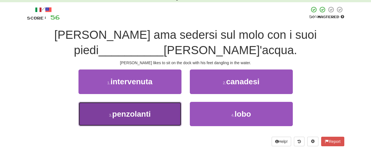
click at [156, 106] on button "3 . penzolanti" at bounding box center [130, 114] width 103 height 24
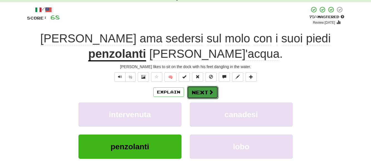
click at [202, 93] on button "Next" at bounding box center [202, 92] width 31 height 13
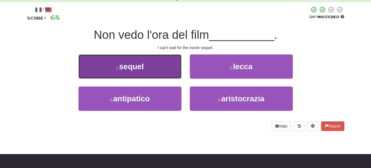
click at [148, 65] on button "1 . sequel" at bounding box center [130, 66] width 103 height 24
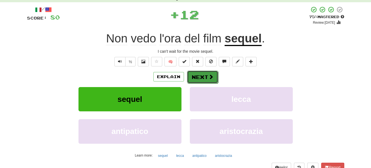
click at [197, 75] on button "Next" at bounding box center [202, 76] width 31 height 13
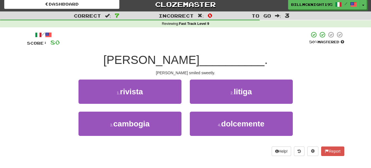
scroll to position [0, 0]
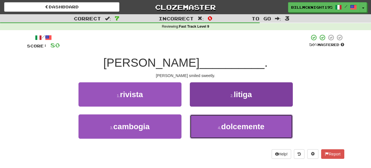
drag, startPoint x: 240, startPoint y: 129, endPoint x: 227, endPoint y: 126, distance: 13.5
click at [239, 129] on span "dolcemente" at bounding box center [242, 126] width 43 height 9
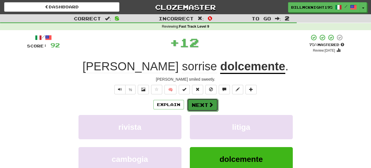
click at [203, 106] on button "Next" at bounding box center [202, 104] width 31 height 13
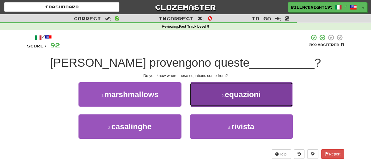
click at [226, 100] on button "2 . equazioni" at bounding box center [241, 94] width 103 height 24
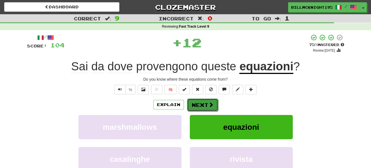
click at [199, 103] on button "Next" at bounding box center [202, 104] width 31 height 13
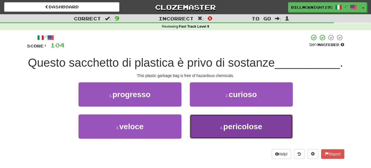
click at [230, 131] on span "pericolose" at bounding box center [242, 126] width 39 height 9
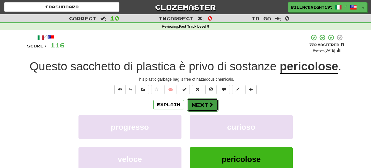
click at [199, 104] on button "Next" at bounding box center [202, 104] width 31 height 13
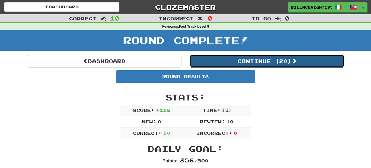
drag, startPoint x: 267, startPoint y: 58, endPoint x: 229, endPoint y: 66, distance: 39.2
click at [267, 58] on button "Continue ( 20 )" at bounding box center [267, 61] width 155 height 13
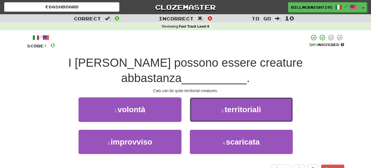
drag, startPoint x: 242, startPoint y: 94, endPoint x: 216, endPoint y: 95, distance: 26.2
click at [239, 105] on span "territoriali" at bounding box center [243, 109] width 36 height 9
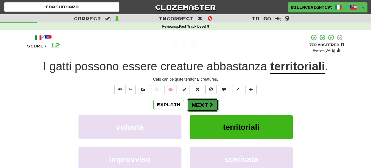
click at [207, 104] on button "Next" at bounding box center [202, 104] width 31 height 13
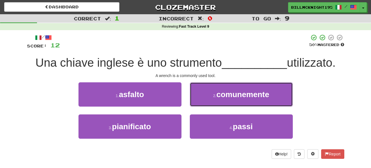
click at [241, 97] on span "comunemente" at bounding box center [242, 94] width 53 height 9
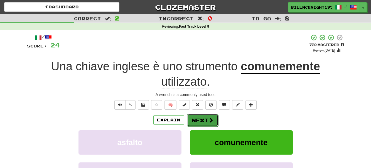
click at [201, 119] on button "Next" at bounding box center [202, 120] width 31 height 13
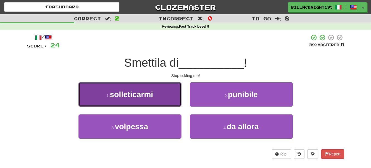
click at [155, 97] on button "1 . solleticarmi" at bounding box center [130, 94] width 103 height 24
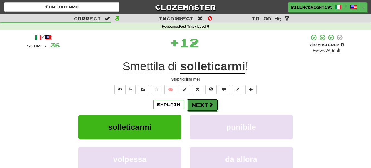
click at [205, 104] on button "Next" at bounding box center [202, 104] width 31 height 13
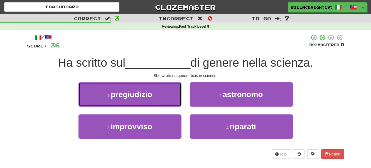
drag, startPoint x: 156, startPoint y: 95, endPoint x: 152, endPoint y: 95, distance: 4.2
click at [156, 95] on button "1 . pregiudizio" at bounding box center [130, 94] width 103 height 24
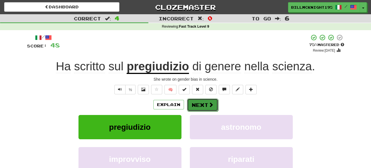
click at [205, 104] on button "Next" at bounding box center [202, 104] width 31 height 13
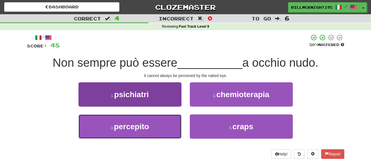
click at [147, 128] on span "percepito" at bounding box center [131, 126] width 35 height 9
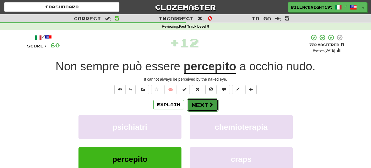
click at [199, 104] on button "Next" at bounding box center [202, 104] width 31 height 13
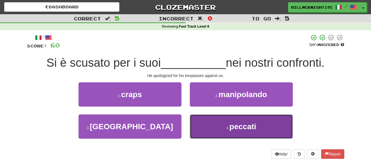
click at [224, 125] on button "4 . peccati" at bounding box center [241, 126] width 103 height 24
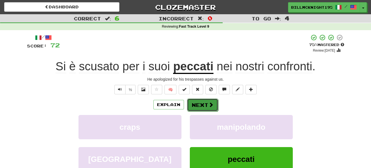
click at [202, 104] on button "Next" at bounding box center [202, 104] width 31 height 13
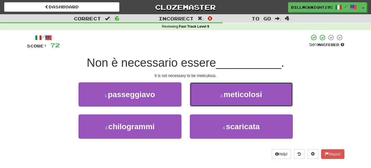
click at [228, 95] on span "meticolosi" at bounding box center [243, 94] width 38 height 9
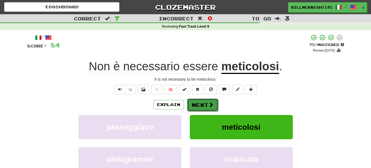
click at [199, 102] on button "Next" at bounding box center [202, 104] width 31 height 13
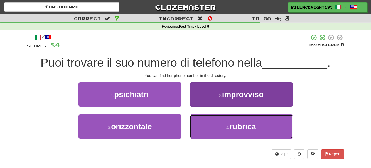
click at [215, 126] on button "4 . rubrica" at bounding box center [241, 126] width 103 height 24
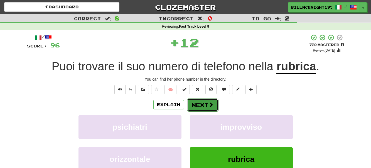
click at [200, 105] on button "Next" at bounding box center [202, 104] width 31 height 13
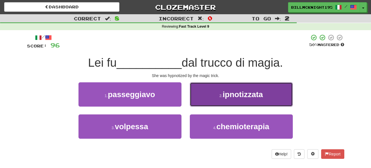
click at [232, 97] on span "ipnotizzata" at bounding box center [243, 94] width 40 height 9
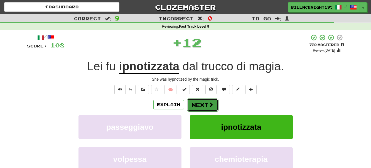
click at [204, 104] on button "Next" at bounding box center [202, 104] width 31 height 13
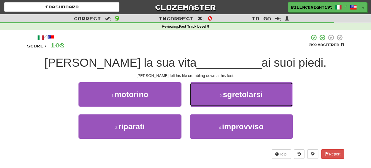
click at [229, 96] on span "sgretolarsi" at bounding box center [243, 94] width 40 height 9
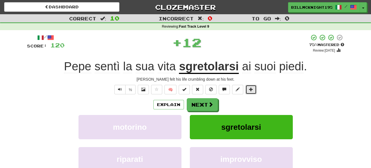
click at [253, 89] on button at bounding box center [251, 89] width 11 height 9
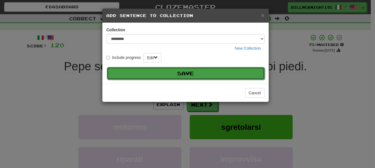
click at [193, 75] on button "Save" at bounding box center [186, 73] width 158 height 13
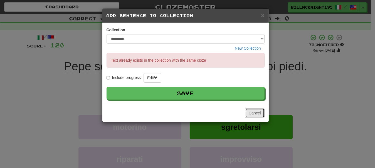
click at [258, 112] on button "Cancel" at bounding box center [254, 112] width 19 height 9
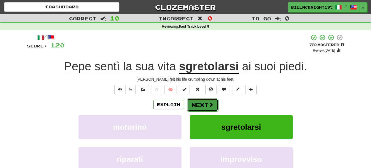
click at [203, 101] on button "Next" at bounding box center [202, 104] width 31 height 13
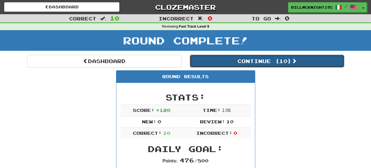
click at [240, 62] on button "Continue ( 10 )" at bounding box center [267, 61] width 155 height 13
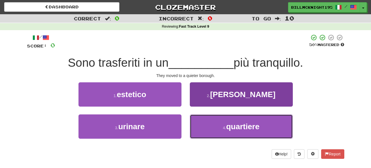
drag, startPoint x: 227, startPoint y: 126, endPoint x: 210, endPoint y: 116, distance: 19.4
click at [226, 126] on button "4 . quartiere" at bounding box center [241, 126] width 103 height 24
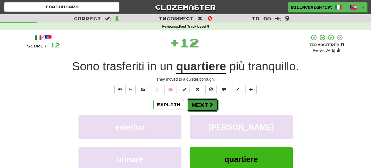
click at [209, 107] on span at bounding box center [211, 104] width 5 height 5
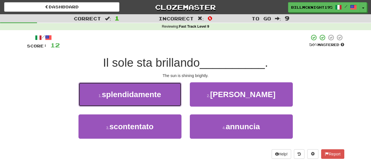
drag, startPoint x: 155, startPoint y: 96, endPoint x: 172, endPoint y: 96, distance: 17.0
click at [156, 97] on span "splendidamente" at bounding box center [131, 94] width 59 height 9
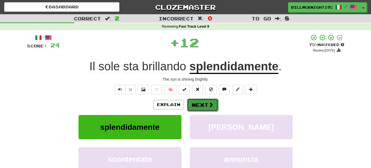
click at [203, 104] on button "Next" at bounding box center [202, 104] width 31 height 13
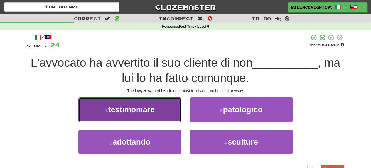
click at [167, 114] on button "1 . testimoniare" at bounding box center [130, 109] width 103 height 24
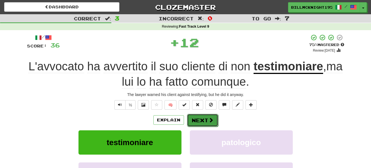
click at [210, 120] on span at bounding box center [211, 119] width 5 height 5
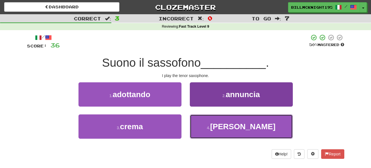
click at [253, 124] on span "tenore" at bounding box center [242, 126] width 65 height 9
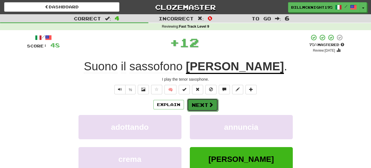
click at [203, 104] on button "Next" at bounding box center [202, 104] width 31 height 13
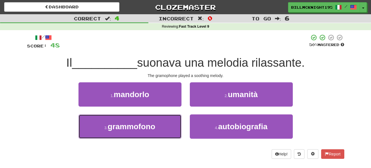
drag, startPoint x: 165, startPoint y: 128, endPoint x: 190, endPoint y: 111, distance: 29.9
click at [166, 128] on button "3 . grammofono" at bounding box center [130, 126] width 103 height 24
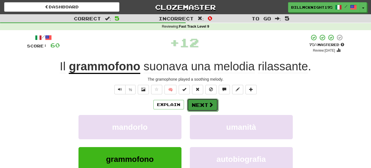
click at [205, 106] on button "Next" at bounding box center [202, 104] width 31 height 13
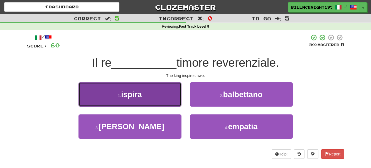
click at [166, 97] on button "1 . ispira" at bounding box center [130, 94] width 103 height 24
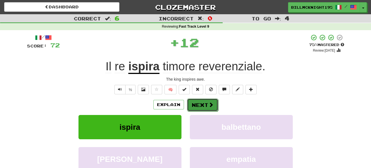
click at [201, 103] on button "Next" at bounding box center [202, 104] width 31 height 13
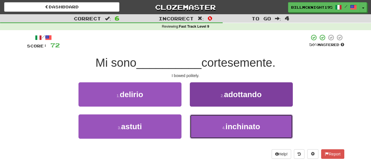
click at [226, 124] on button "4 . inchinato" at bounding box center [241, 126] width 103 height 24
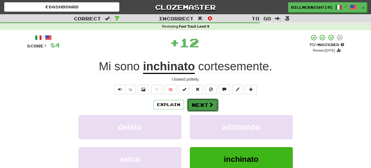
click at [201, 105] on button "Next" at bounding box center [202, 104] width 31 height 13
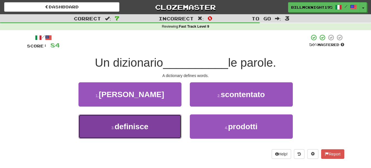
click at [155, 124] on button "3 . definisce" at bounding box center [130, 126] width 103 height 24
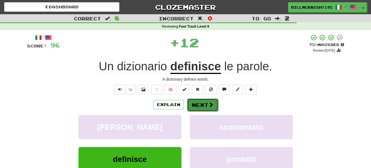
click at [207, 105] on button "Next" at bounding box center [202, 104] width 31 height 13
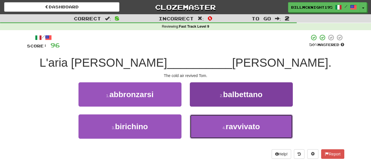
click at [243, 124] on span "ravvivato" at bounding box center [243, 126] width 34 height 9
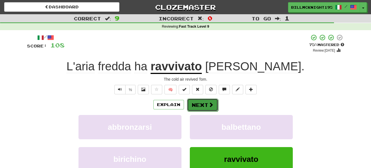
click at [207, 106] on button "Next" at bounding box center [202, 104] width 31 height 13
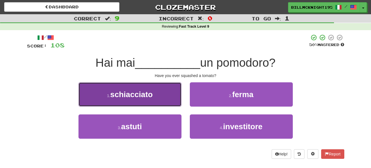
click at [149, 97] on span "schiacciato" at bounding box center [131, 94] width 43 height 9
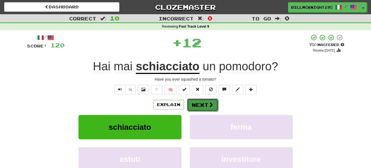
click at [204, 105] on button "Next" at bounding box center [202, 104] width 31 height 13
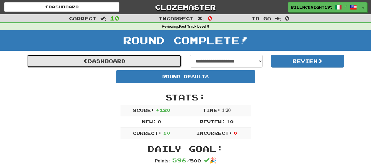
click at [101, 62] on link "Dashboard" at bounding box center [104, 61] width 155 height 13
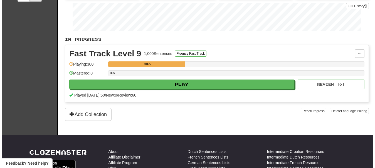
scroll to position [84, 0]
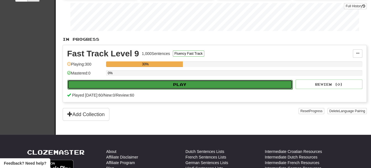
click at [182, 88] on button "Play" at bounding box center [179, 84] width 225 height 9
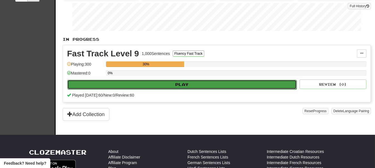
select select "**"
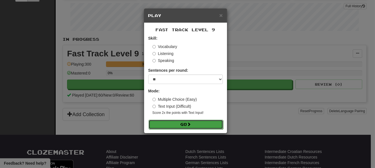
click at [183, 124] on button "Go" at bounding box center [186, 123] width 75 height 9
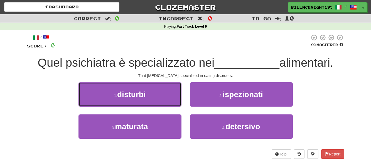
click at [143, 94] on span "disturbi" at bounding box center [131, 94] width 29 height 9
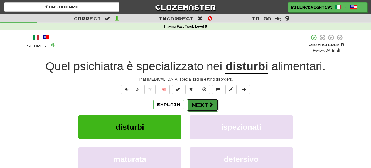
click at [201, 103] on button "Next" at bounding box center [202, 104] width 31 height 13
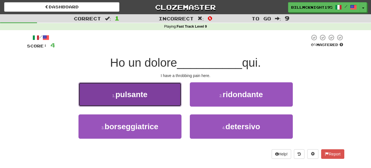
click at [146, 97] on span "pulsante" at bounding box center [132, 94] width 32 height 9
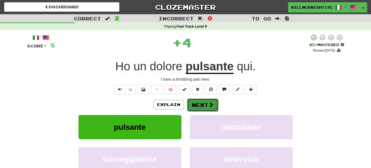
click at [202, 104] on button "Next" at bounding box center [202, 104] width 31 height 13
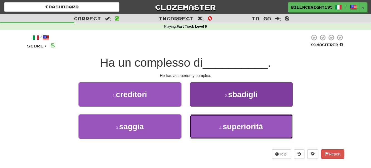
click at [237, 128] on span "superiorità" at bounding box center [243, 126] width 40 height 9
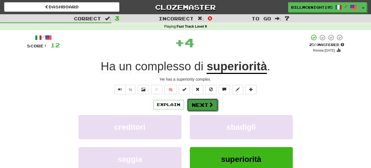
click at [205, 105] on button "Next" at bounding box center [202, 104] width 31 height 13
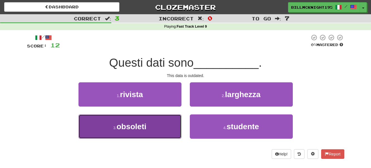
click at [162, 125] on button "3 . obsoleti" at bounding box center [130, 126] width 103 height 24
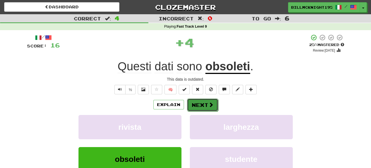
click at [205, 105] on button "Next" at bounding box center [202, 104] width 31 height 13
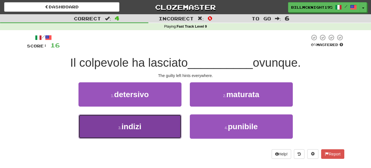
click at [161, 124] on button "3 . indizi" at bounding box center [130, 126] width 103 height 24
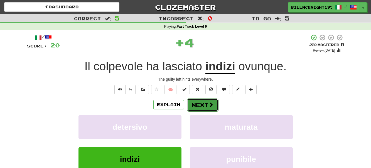
click at [206, 106] on button "Next" at bounding box center [202, 104] width 31 height 13
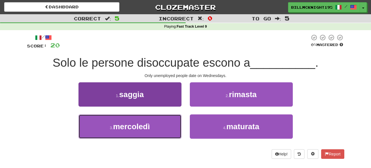
drag, startPoint x: 158, startPoint y: 125, endPoint x: 176, endPoint y: 120, distance: 18.0
click at [159, 125] on button "3 . mercoledì" at bounding box center [130, 126] width 103 height 24
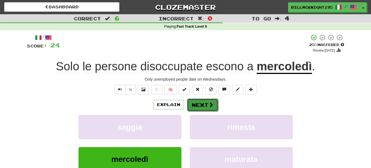
click at [209, 103] on span at bounding box center [211, 104] width 5 height 5
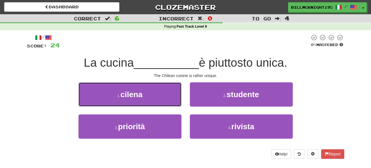
click at [159, 96] on button "1 . cilena" at bounding box center [130, 94] width 103 height 24
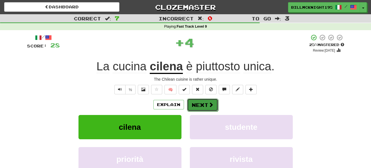
click at [209, 106] on span at bounding box center [211, 104] width 5 height 5
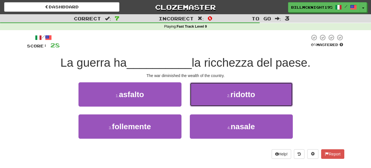
click at [210, 95] on button "2 . ridotto" at bounding box center [241, 94] width 103 height 24
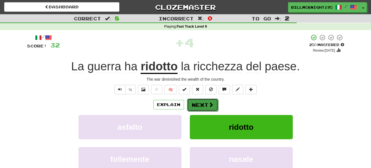
click at [202, 104] on button "Next" at bounding box center [202, 104] width 31 height 13
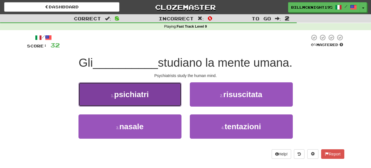
click at [155, 96] on button "1 . psichiatri" at bounding box center [130, 94] width 103 height 24
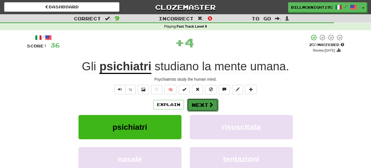
click at [207, 107] on button "Next" at bounding box center [202, 104] width 31 height 13
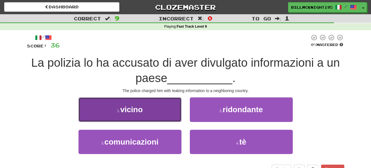
drag, startPoint x: 153, startPoint y: 115, endPoint x: 138, endPoint y: 115, distance: 15.0
click at [138, 115] on button "1 . vicino" at bounding box center [130, 109] width 103 height 24
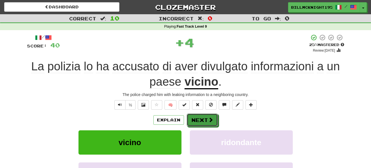
drag, startPoint x: 200, startPoint y: 119, endPoint x: 190, endPoint y: 121, distance: 10.8
click at [200, 119] on button "Next" at bounding box center [202, 119] width 31 height 13
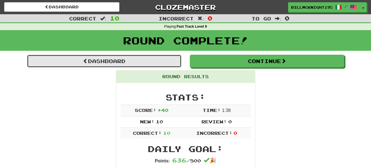
click at [112, 64] on link "Dashboard" at bounding box center [104, 61] width 155 height 13
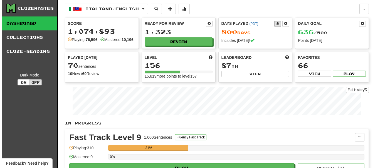
scroll to position [84, 0]
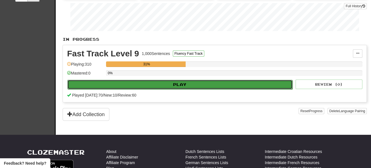
click at [174, 89] on button "Play" at bounding box center [179, 84] width 225 height 9
select select "**"
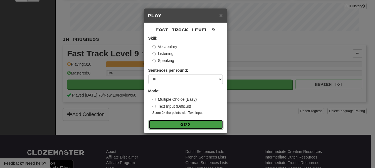
click at [187, 123] on button "Go" at bounding box center [186, 123] width 75 height 9
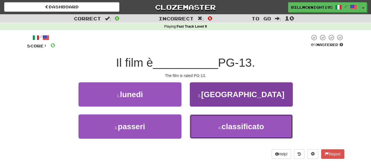
drag, startPoint x: 225, startPoint y: 121, endPoint x: 219, endPoint y: 121, distance: 6.4
click at [225, 121] on button "4 . classificato" at bounding box center [241, 126] width 103 height 24
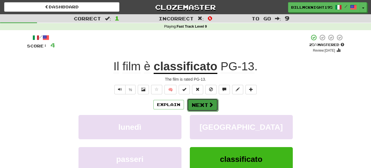
click at [200, 105] on button "Next" at bounding box center [202, 104] width 31 height 13
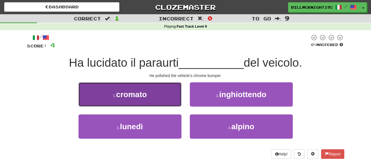
click at [159, 98] on button "1 . cromato" at bounding box center [130, 94] width 103 height 24
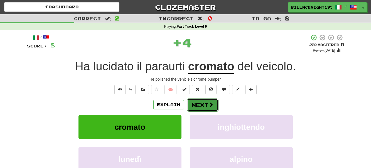
click at [201, 104] on button "Next" at bounding box center [202, 104] width 31 height 13
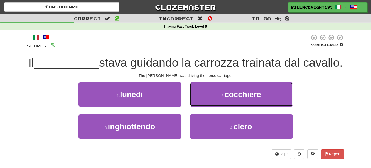
click at [229, 99] on span "cocchiere" at bounding box center [243, 94] width 36 height 9
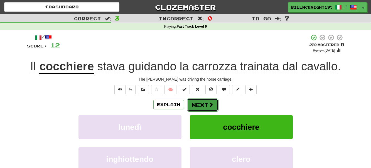
click at [198, 107] on button "Next" at bounding box center [202, 104] width 31 height 13
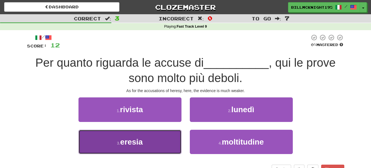
click at [148, 146] on button "3 . eresia" at bounding box center [130, 141] width 103 height 24
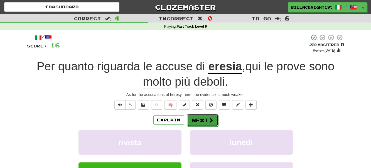
click at [202, 119] on button "Next" at bounding box center [202, 120] width 31 height 13
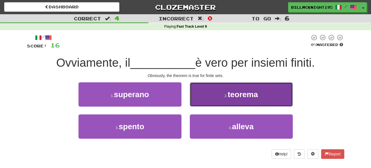
click at [239, 100] on button "2 . teorema" at bounding box center [241, 94] width 103 height 24
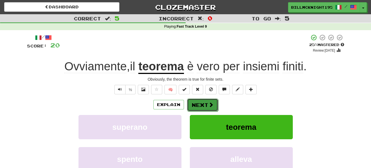
click at [198, 104] on button "Next" at bounding box center [202, 104] width 31 height 13
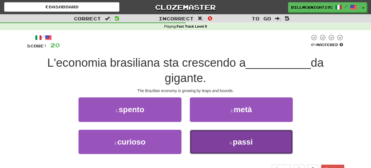
click at [233, 136] on button "4 . passi" at bounding box center [241, 141] width 103 height 24
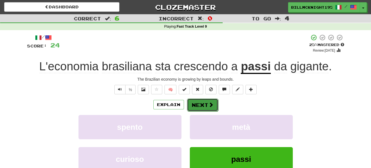
click at [205, 104] on button "Next" at bounding box center [202, 104] width 31 height 13
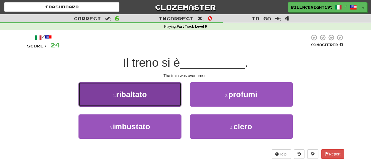
click at [152, 99] on button "1 . ribaltato" at bounding box center [130, 94] width 103 height 24
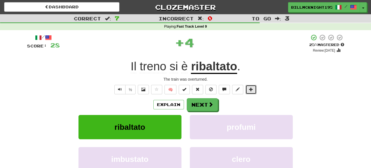
click at [251, 89] on span at bounding box center [251, 89] width 4 height 4
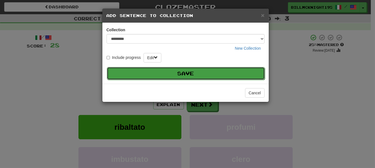
drag, startPoint x: 208, startPoint y: 71, endPoint x: 199, endPoint y: 75, distance: 10.3
click at [208, 72] on button "Save" at bounding box center [186, 73] width 158 height 13
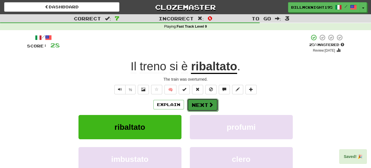
click at [206, 106] on button "Next" at bounding box center [202, 104] width 31 height 13
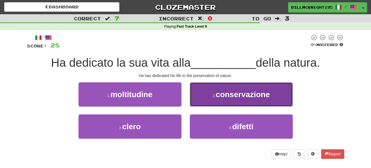
click at [215, 99] on button "2 . conservazione" at bounding box center [241, 94] width 103 height 24
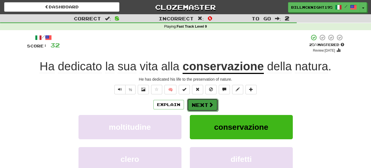
click at [198, 106] on button "Next" at bounding box center [202, 104] width 31 height 13
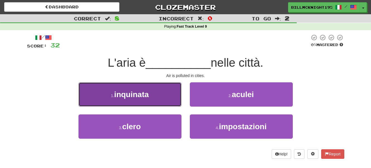
click at [166, 99] on button "1 . inquinata" at bounding box center [130, 94] width 103 height 24
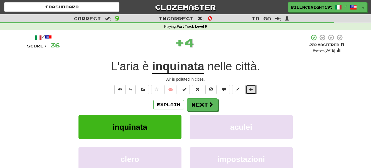
click at [248, 91] on button at bounding box center [251, 89] width 11 height 9
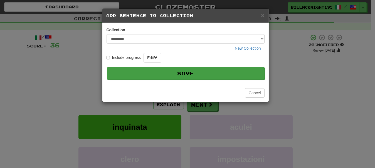
click at [218, 72] on button "Save" at bounding box center [186, 73] width 158 height 13
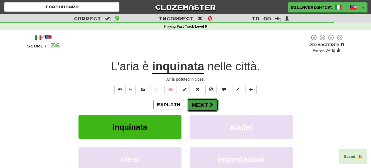
click at [202, 104] on button "Next" at bounding box center [202, 104] width 31 height 13
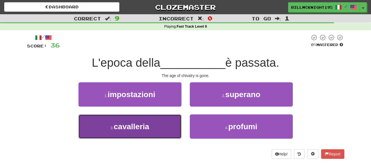
click at [155, 126] on button "3 . cavalleria" at bounding box center [130, 126] width 103 height 24
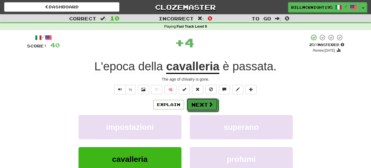
click at [199, 105] on button "Next" at bounding box center [202, 104] width 31 height 13
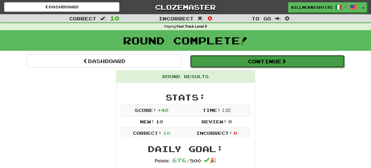
click at [250, 60] on button "Continue" at bounding box center [267, 61] width 155 height 13
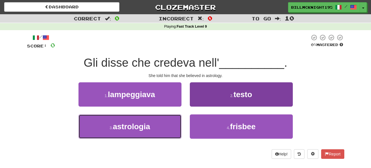
click at [156, 128] on button "3 . astrologia" at bounding box center [130, 126] width 103 height 24
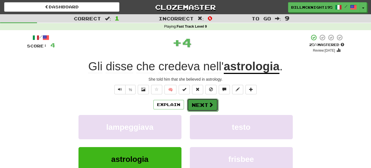
click at [205, 103] on button "Next" at bounding box center [202, 104] width 31 height 13
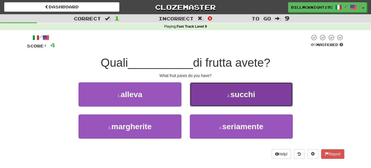
click at [221, 100] on button "2 . succhi" at bounding box center [241, 94] width 103 height 24
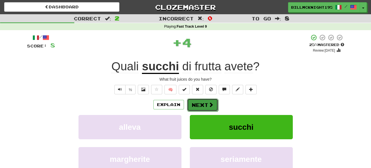
click at [203, 104] on button "Next" at bounding box center [202, 104] width 31 height 13
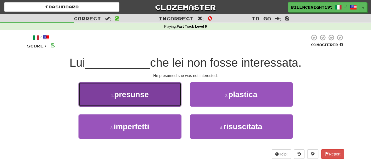
click at [154, 99] on button "1 . presunse" at bounding box center [130, 94] width 103 height 24
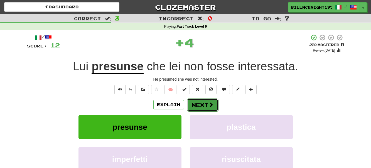
click at [199, 106] on button "Next" at bounding box center [202, 104] width 31 height 13
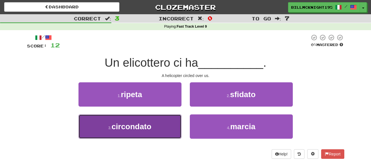
click at [161, 123] on button "3 . circondato" at bounding box center [130, 126] width 103 height 24
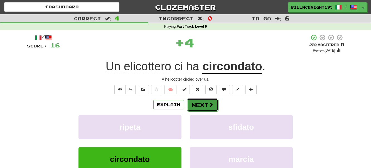
click at [202, 103] on button "Next" at bounding box center [202, 104] width 31 height 13
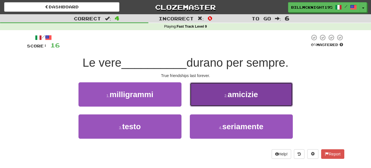
click at [237, 98] on span "amicizie" at bounding box center [243, 94] width 30 height 9
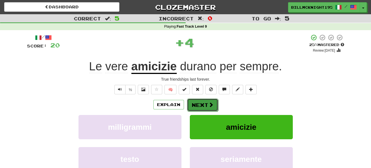
click at [201, 106] on button "Next" at bounding box center [202, 104] width 31 height 13
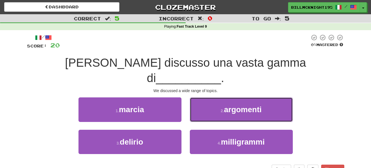
drag, startPoint x: 222, startPoint y: 95, endPoint x: 196, endPoint y: 96, distance: 25.7
click at [219, 97] on button "2 . argomenti" at bounding box center [241, 109] width 103 height 24
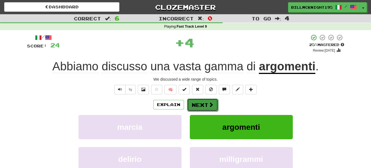
click at [201, 104] on button "Next" at bounding box center [202, 104] width 31 height 13
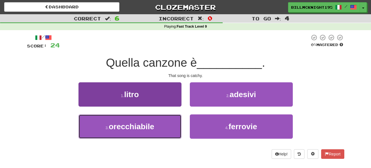
click at [152, 128] on span "orecchiabile" at bounding box center [131, 126] width 45 height 9
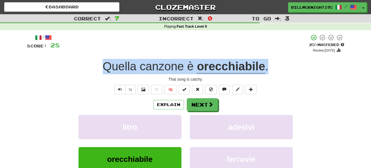
drag, startPoint x: 272, startPoint y: 65, endPoint x: 67, endPoint y: 75, distance: 204.6
click at [66, 72] on div "Quella canzone è orecchiabile ." at bounding box center [185, 66] width 317 height 15
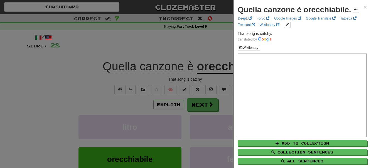
click at [87, 101] on div at bounding box center [185, 84] width 371 height 168
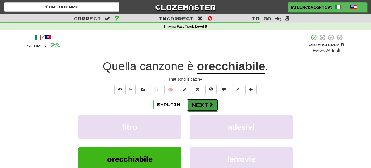
click at [194, 106] on button "Next" at bounding box center [202, 104] width 31 height 13
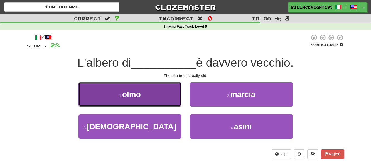
click at [149, 91] on button "1 . olmo" at bounding box center [130, 94] width 103 height 24
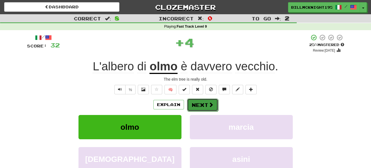
click at [200, 103] on button "Next" at bounding box center [202, 104] width 31 height 13
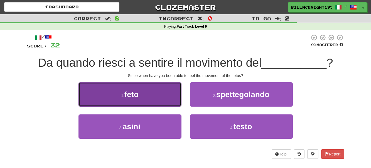
click at [148, 102] on button "1 . feto" at bounding box center [130, 94] width 103 height 24
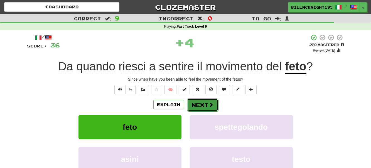
click at [202, 104] on button "Next" at bounding box center [202, 104] width 31 height 13
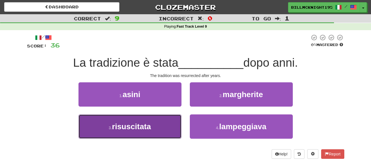
click at [157, 123] on button "3 . risuscitata" at bounding box center [130, 126] width 103 height 24
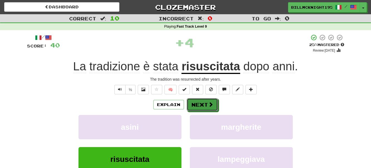
click at [205, 102] on button "Next" at bounding box center [202, 104] width 31 height 13
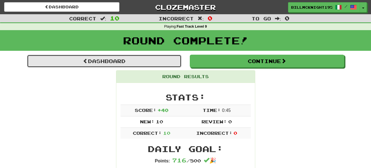
click at [98, 62] on link "Dashboard" at bounding box center [104, 61] width 155 height 13
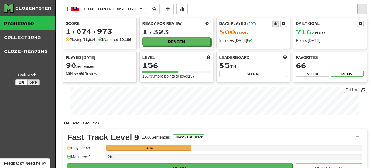
click at [361, 6] on button "button" at bounding box center [361, 9] width 9 height 11
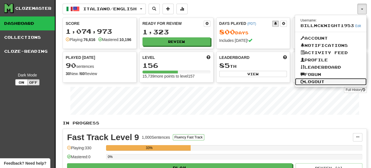
click at [312, 80] on link "Logout" at bounding box center [331, 81] width 72 height 7
